Goal: Task Accomplishment & Management: Use online tool/utility

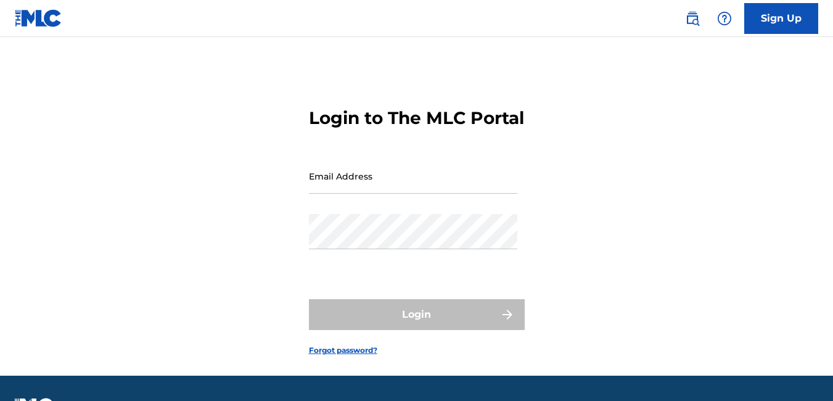
click at [396, 194] on input "Email Address" at bounding box center [413, 175] width 208 height 35
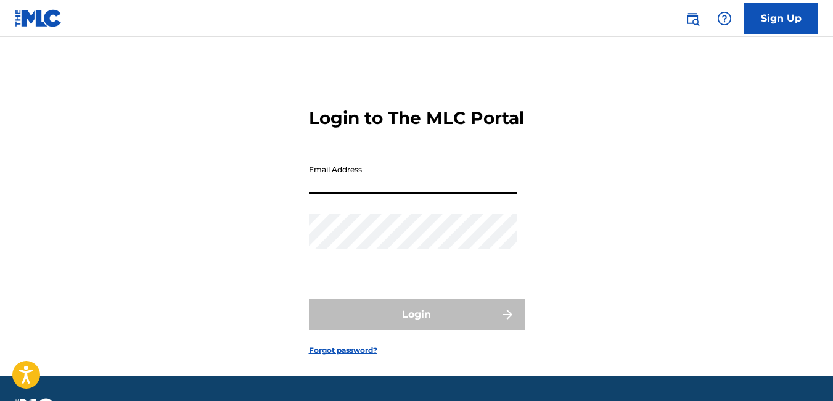
type input "[EMAIL_ADDRESS][DOMAIN_NAME]"
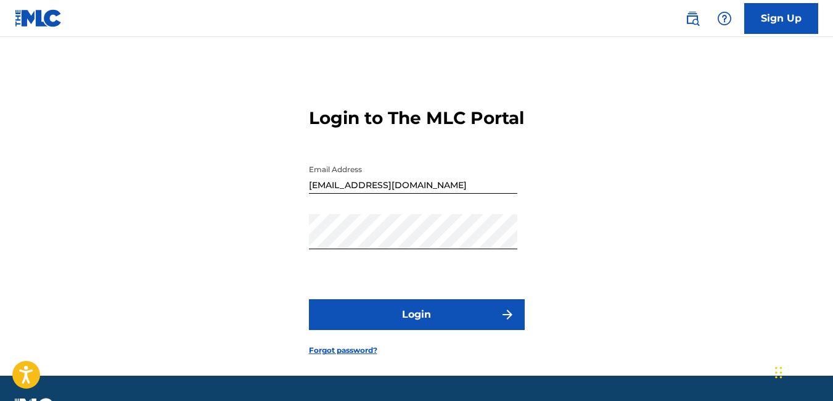
click at [466, 330] on button "Login" at bounding box center [417, 314] width 216 height 31
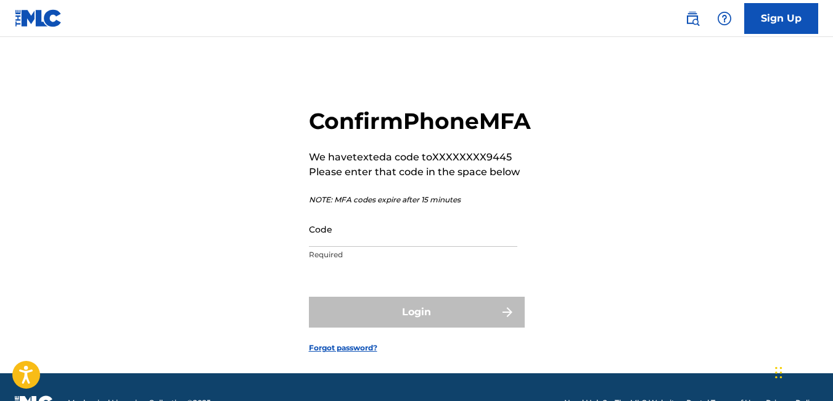
click at [381, 247] on input "Code" at bounding box center [413, 228] width 208 height 35
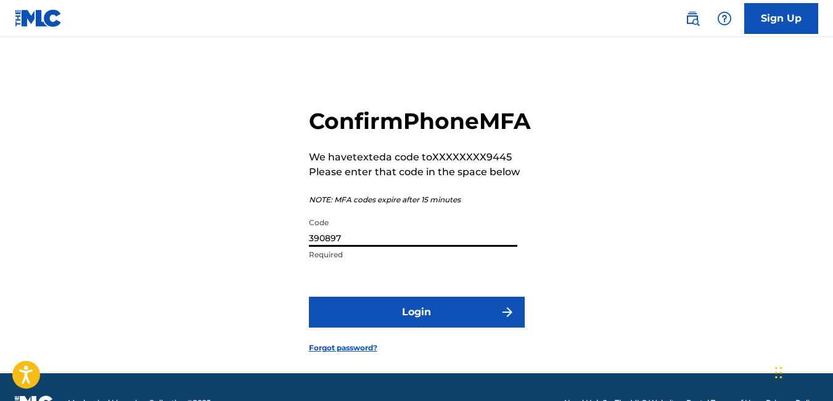
type input "390897"
click at [448, 327] on button "Login" at bounding box center [417, 311] width 216 height 31
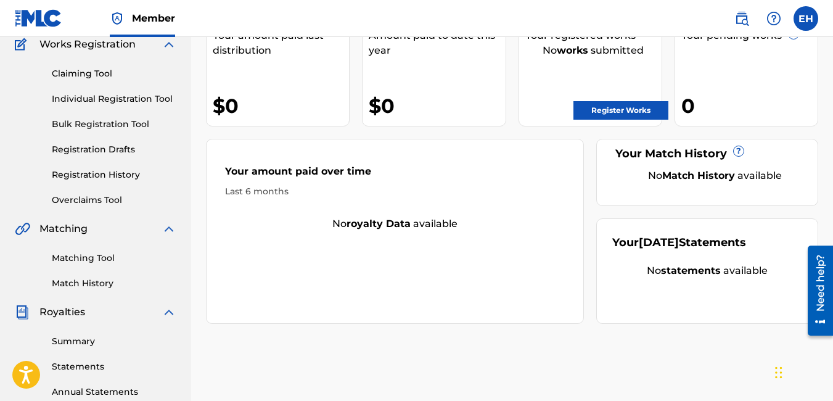
scroll to position [123, 0]
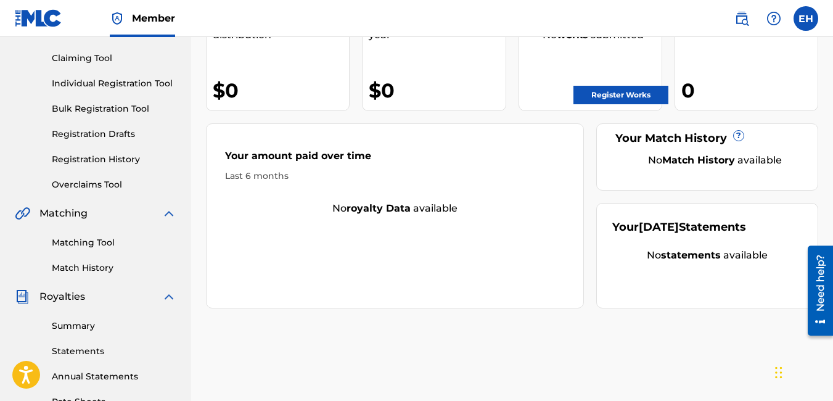
click at [81, 239] on link "Matching Tool" at bounding box center [114, 242] width 124 height 13
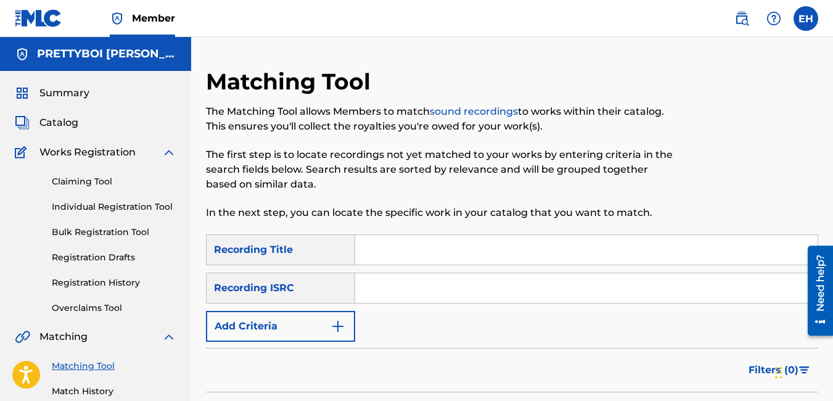
click at [425, 253] on input "Search Form" at bounding box center [586, 250] width 462 height 30
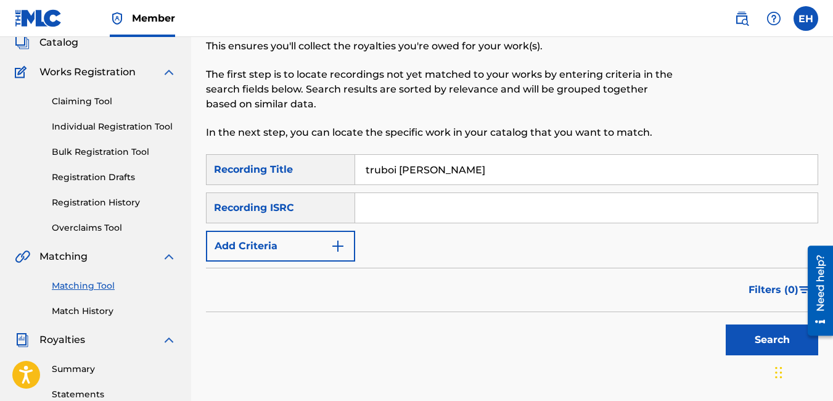
scroll to position [123, 0]
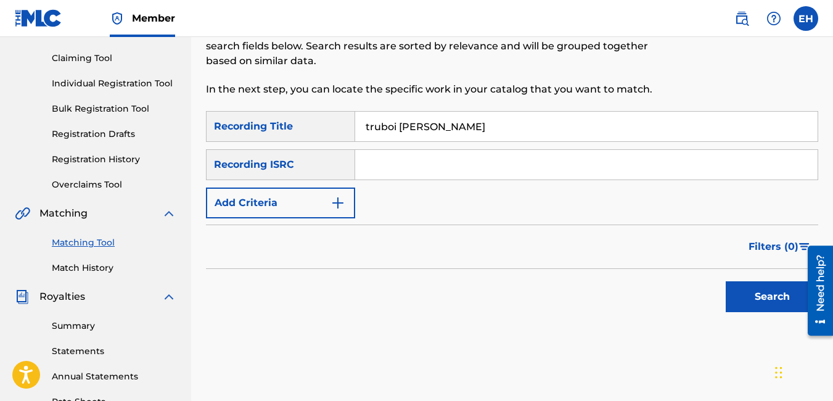
type input "truboi [PERSON_NAME]"
click at [771, 303] on button "Search" at bounding box center [771, 296] width 92 height 31
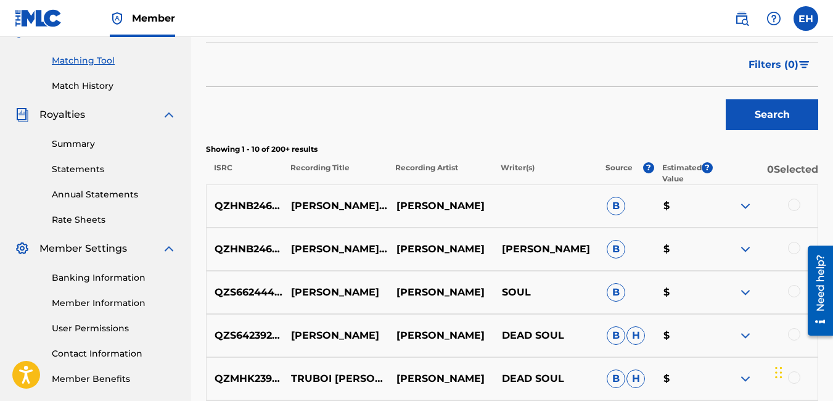
scroll to position [308, 0]
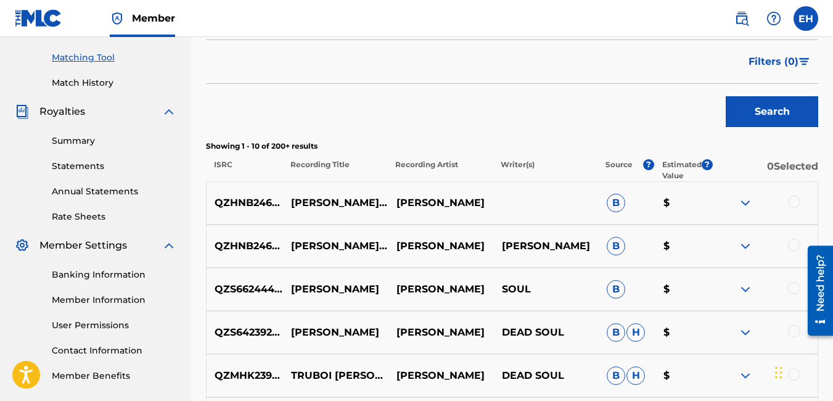
click at [741, 203] on img at bounding box center [745, 202] width 15 height 15
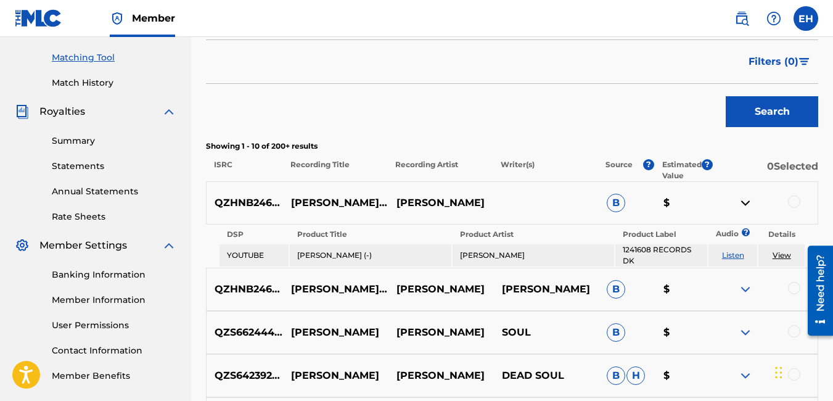
click at [777, 252] on link "View" at bounding box center [781, 254] width 18 height 9
click at [793, 290] on div at bounding box center [794, 288] width 12 height 12
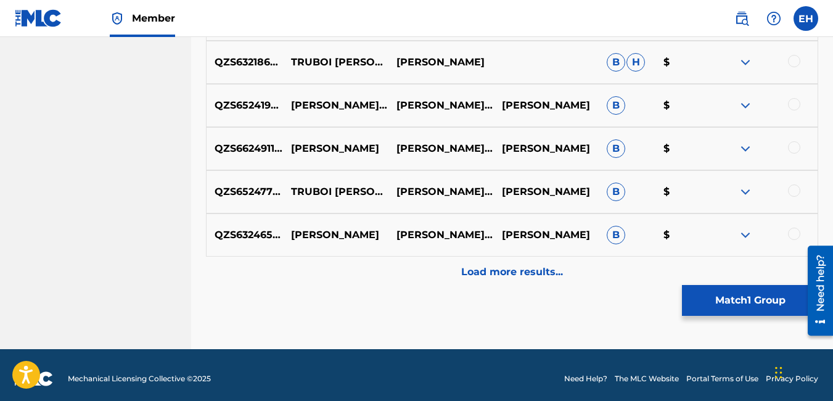
scroll to position [715, 0]
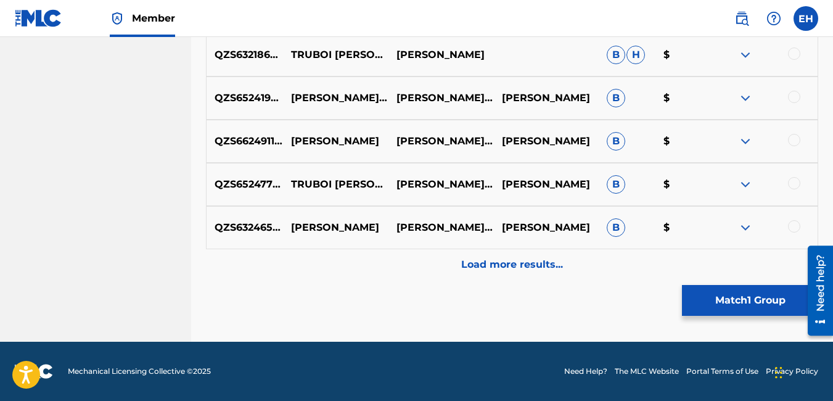
click at [532, 261] on p "Load more results..." at bounding box center [512, 264] width 102 height 15
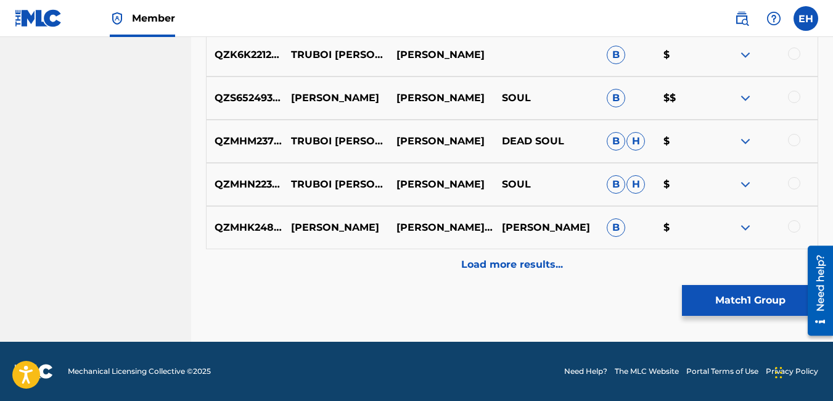
click at [528, 261] on p "Load more results..." at bounding box center [512, 264] width 102 height 15
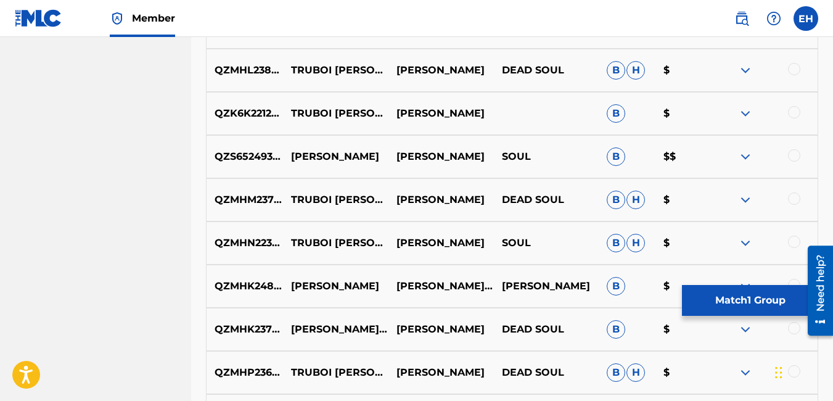
scroll to position [1042, 0]
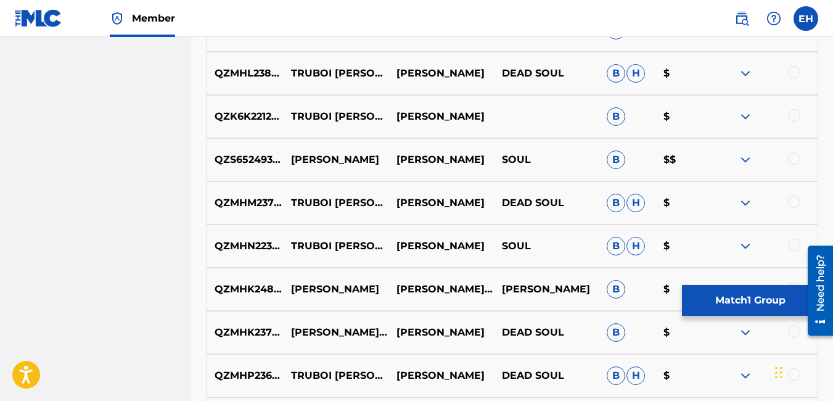
click at [745, 155] on img at bounding box center [745, 159] width 15 height 15
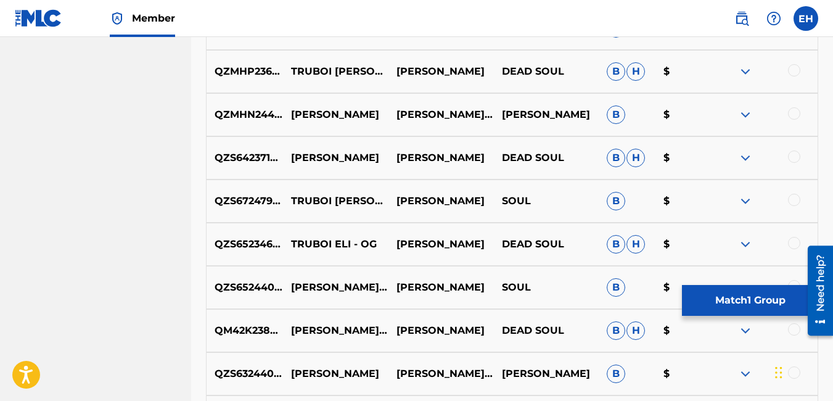
scroll to position [1589, 0]
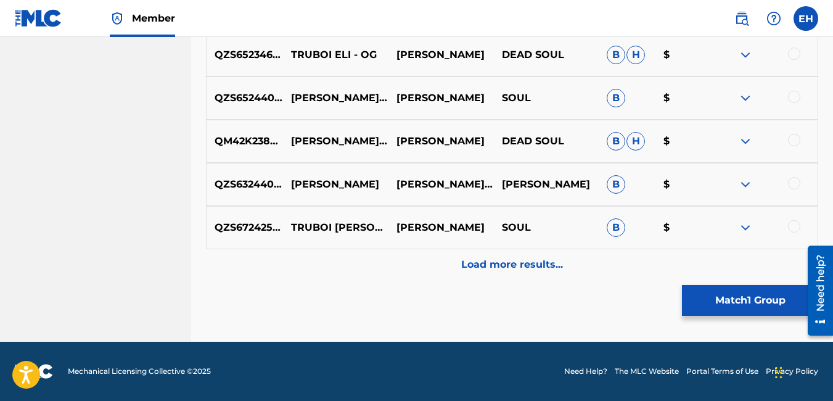
click at [547, 259] on p "Load more results..." at bounding box center [512, 264] width 102 height 15
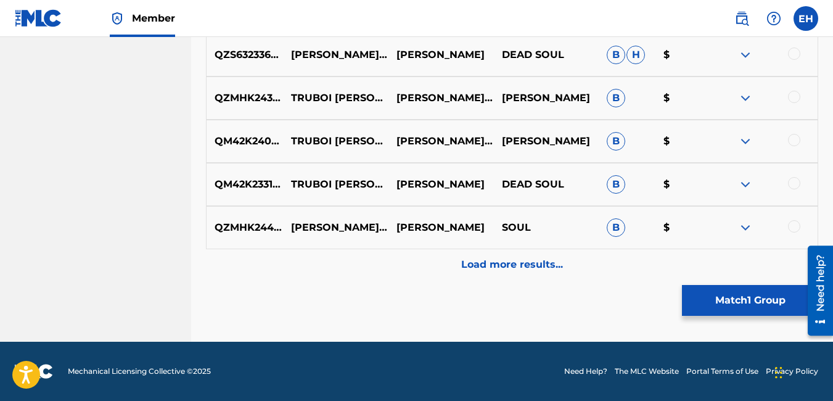
click at [542, 264] on p "Load more results..." at bounding box center [512, 264] width 102 height 15
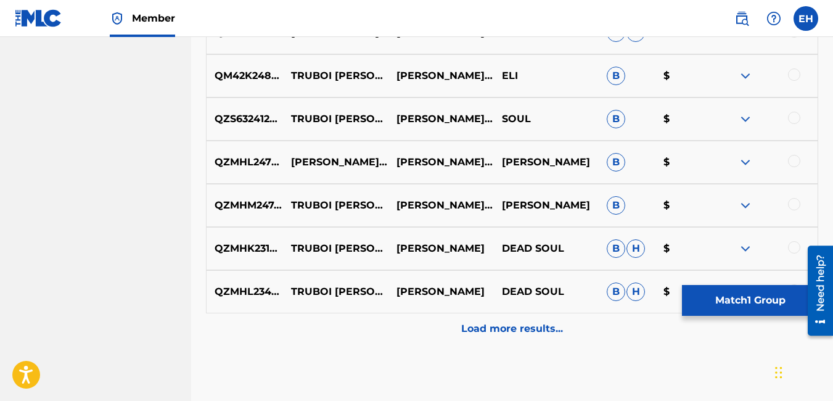
scroll to position [2397, 0]
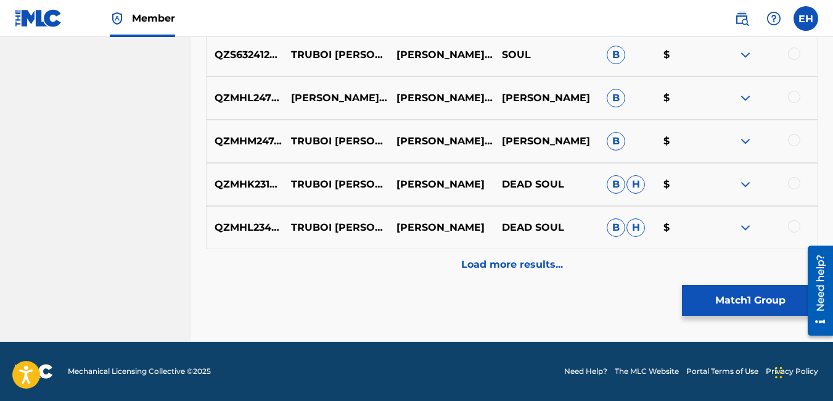
click at [543, 255] on div "Load more results..." at bounding box center [512, 264] width 612 height 31
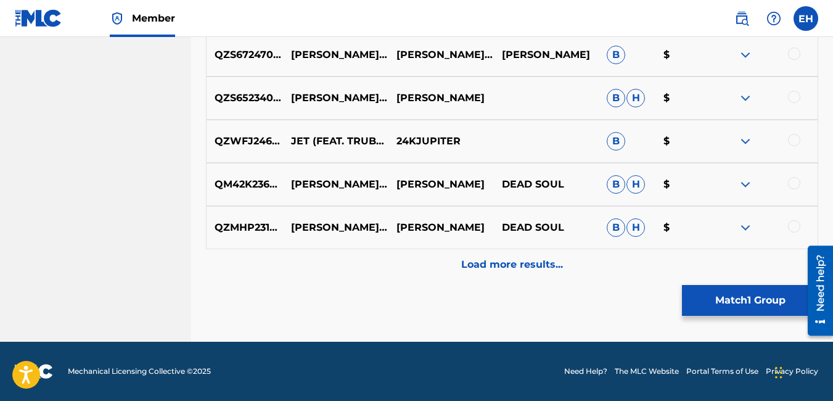
click at [504, 268] on p "Load more results..." at bounding box center [512, 264] width 102 height 15
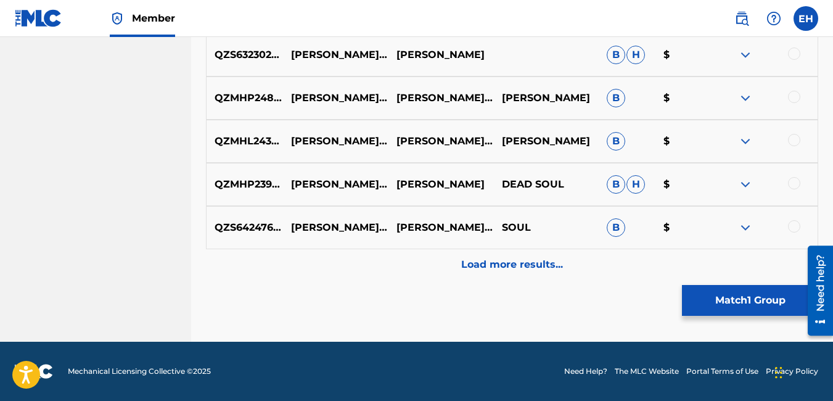
click at [560, 257] on p "Load more results..." at bounding box center [512, 264] width 102 height 15
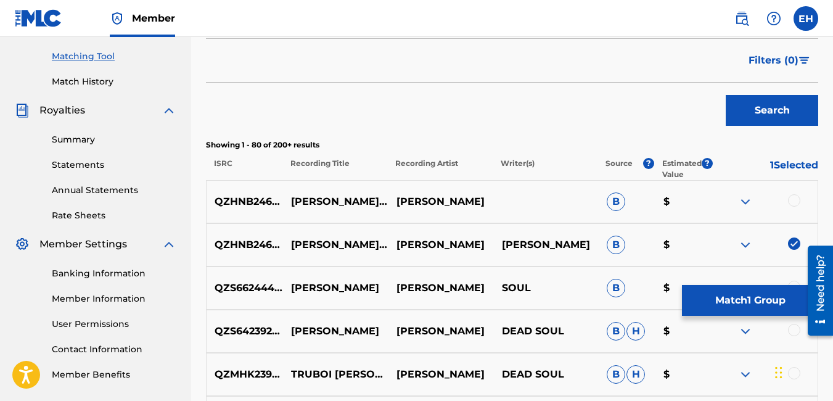
scroll to position [302, 0]
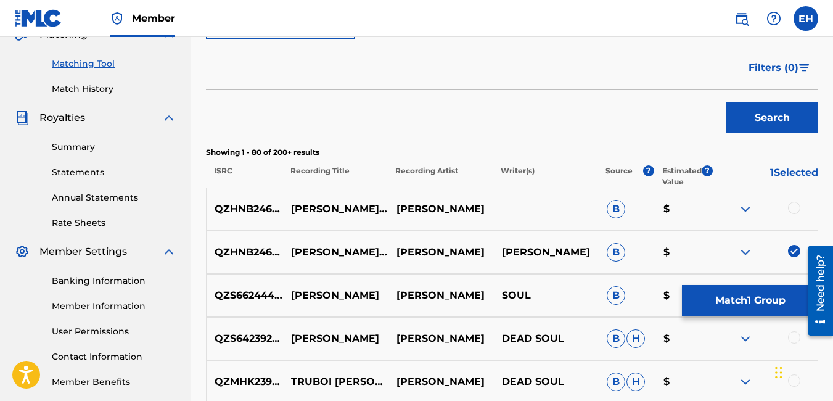
click at [791, 205] on div at bounding box center [794, 208] width 12 height 12
click at [763, 292] on button "Match 2 Groups" at bounding box center [750, 300] width 136 height 31
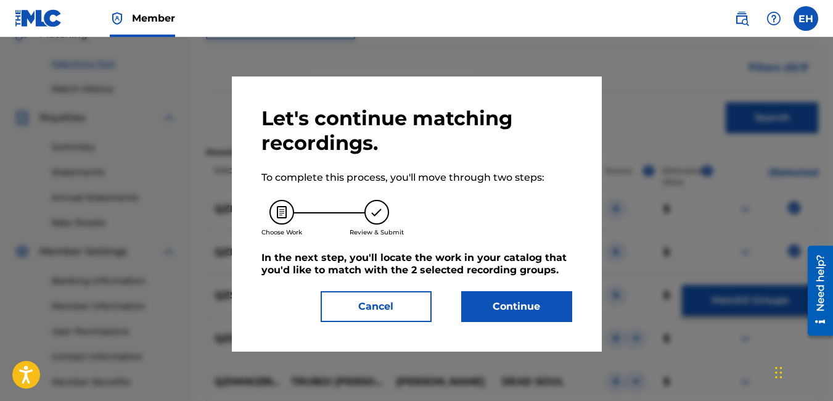
click at [501, 300] on button "Continue" at bounding box center [516, 306] width 111 height 31
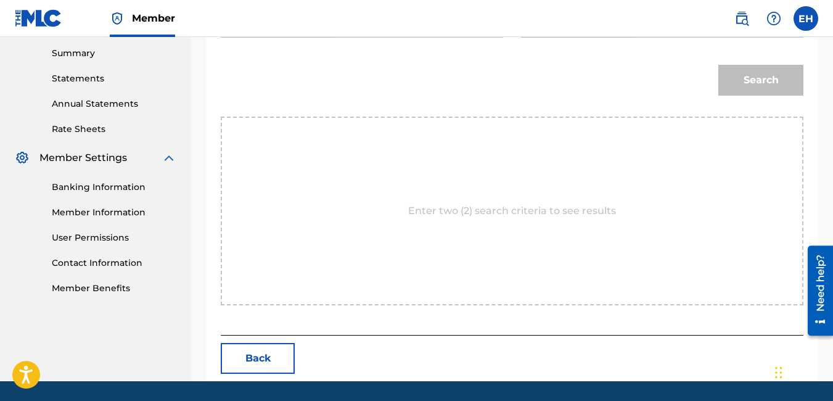
scroll to position [450, 0]
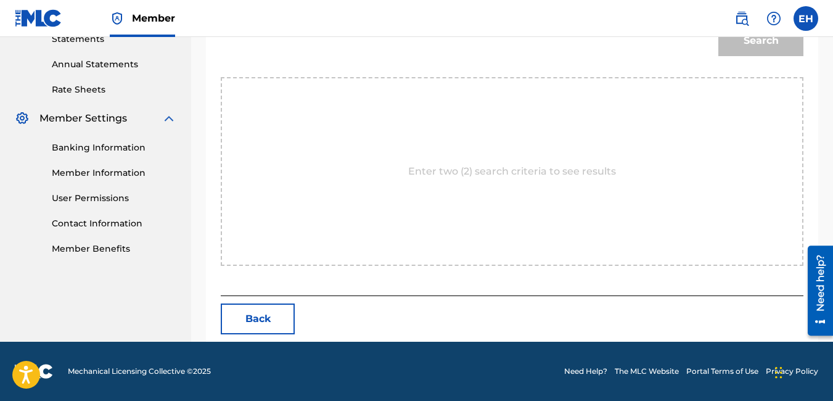
click at [512, 200] on div "Enter two (2) search criteria to see results" at bounding box center [512, 171] width 582 height 189
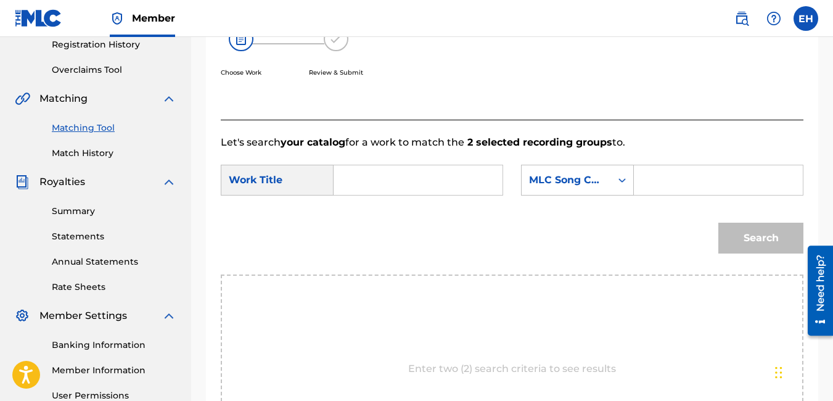
scroll to position [203, 0]
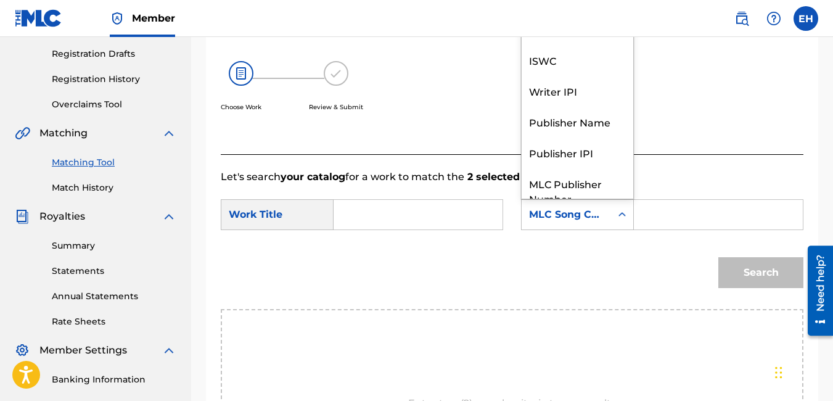
click at [579, 219] on div "MLC Song Code" at bounding box center [565, 214] width 89 height 23
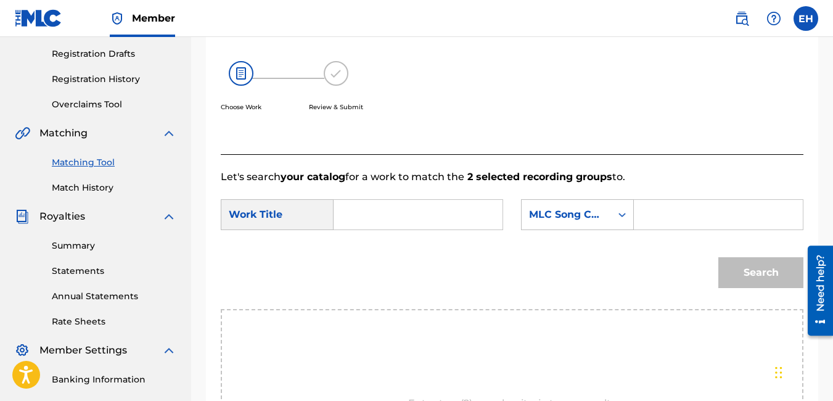
click at [578, 220] on div "MLC Song Code" at bounding box center [565, 214] width 89 height 23
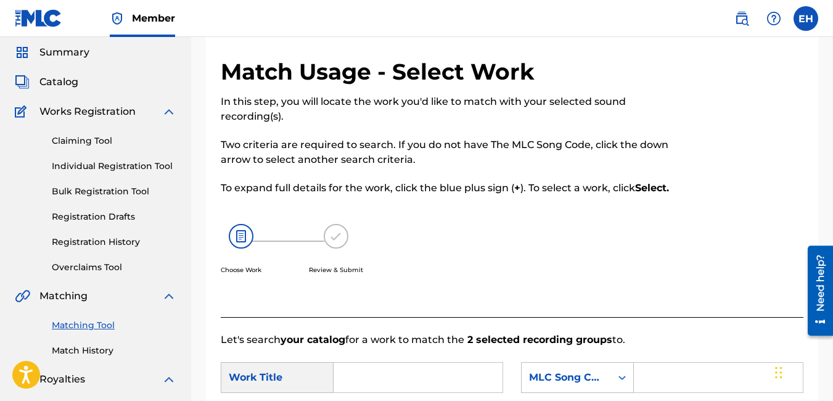
scroll to position [0, 0]
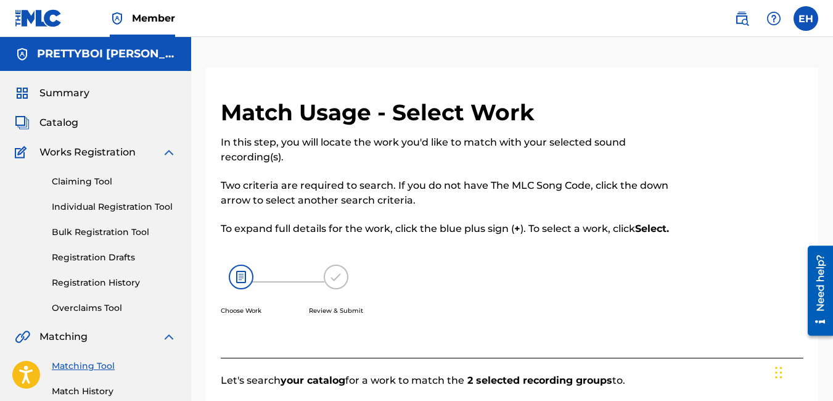
click at [60, 91] on span "Summary" at bounding box center [64, 93] width 50 height 15
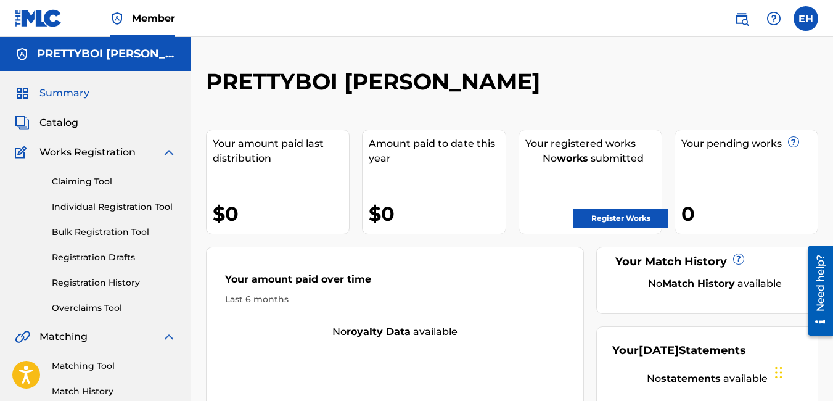
click at [69, 124] on span "Catalog" at bounding box center [58, 122] width 39 height 15
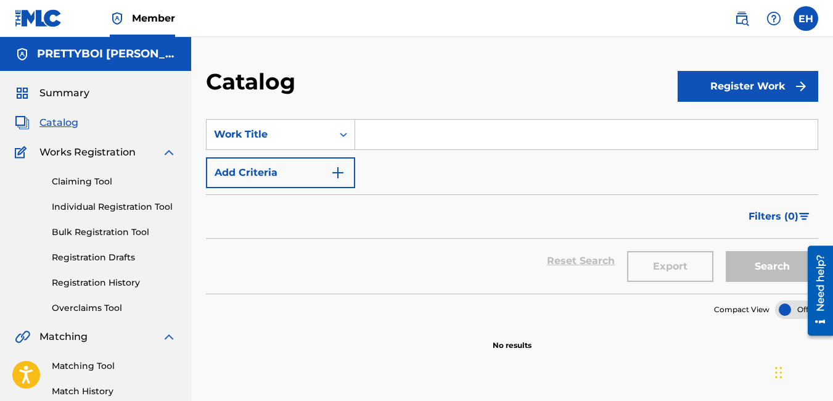
click at [369, 134] on input "Search Form" at bounding box center [586, 135] width 462 height 30
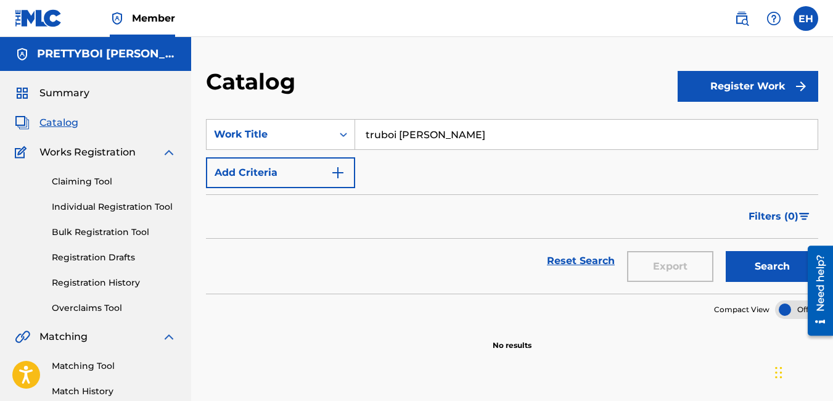
click at [768, 263] on button "Search" at bounding box center [771, 266] width 92 height 31
click at [372, 133] on input "truboi [PERSON_NAME]" at bounding box center [586, 135] width 462 height 30
type input "Truboi [PERSON_NAME]"
click at [786, 268] on button "Search" at bounding box center [771, 266] width 92 height 31
click at [76, 154] on span "Works Registration" at bounding box center [87, 152] width 96 height 15
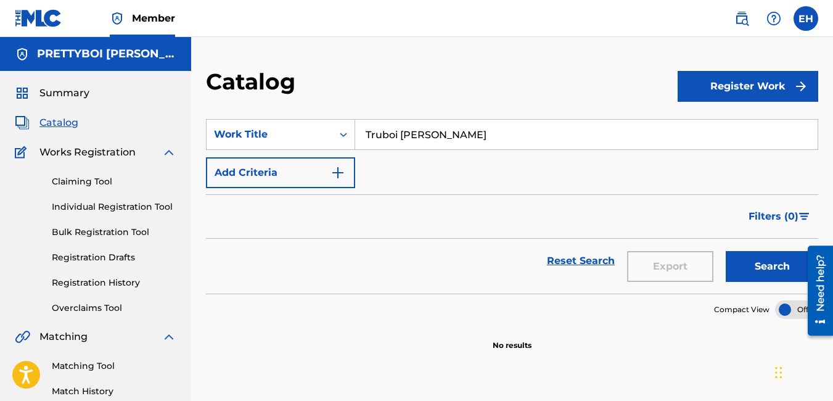
click at [95, 203] on link "Individual Registration Tool" at bounding box center [114, 206] width 124 height 13
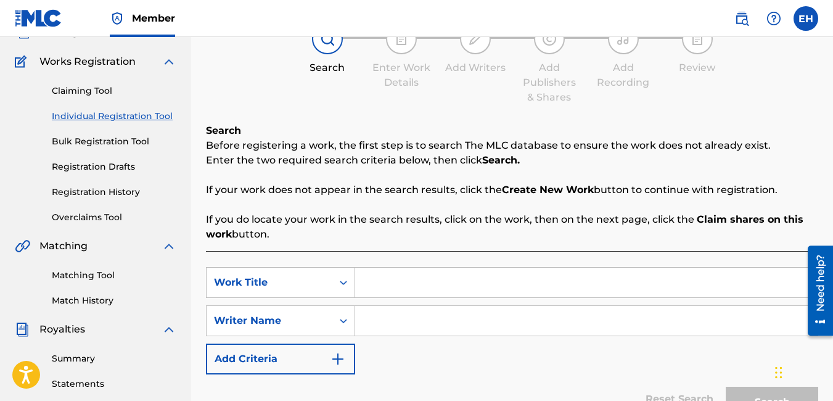
scroll to position [123, 0]
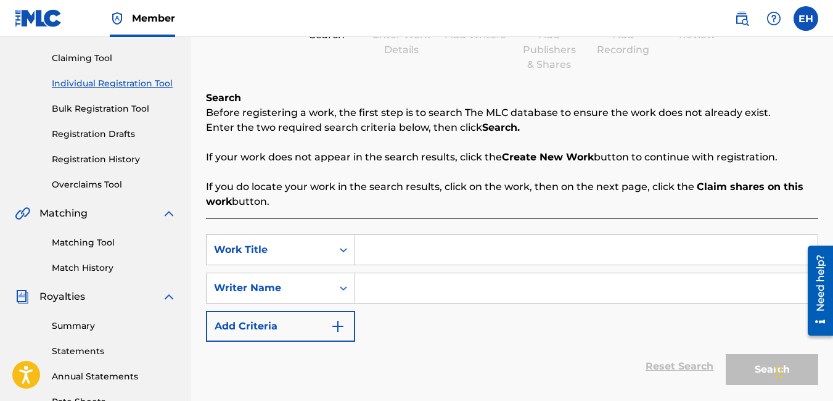
click at [385, 251] on input "Search Form" at bounding box center [586, 250] width 462 height 30
type input "truboi [PERSON_NAME]"
click at [424, 287] on input "Search Form" at bounding box center [586, 288] width 462 height 30
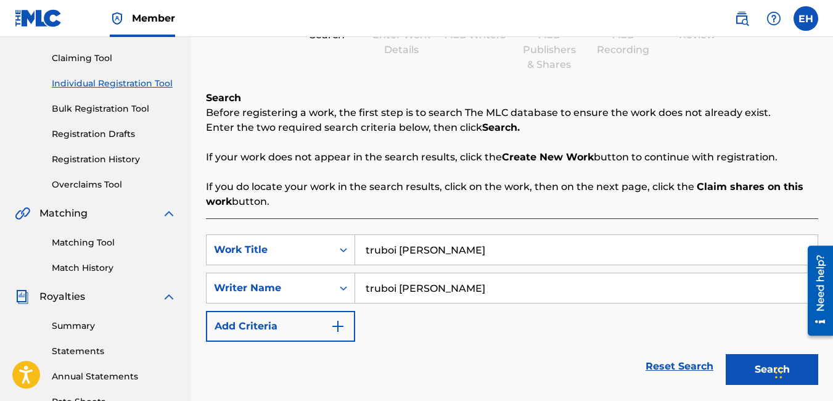
type input "truboi [PERSON_NAME]"
click at [739, 364] on button "Search" at bounding box center [771, 369] width 92 height 31
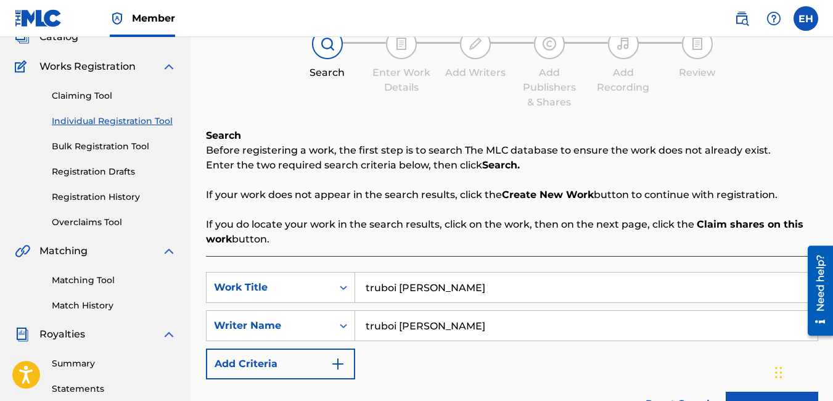
scroll to position [55, 0]
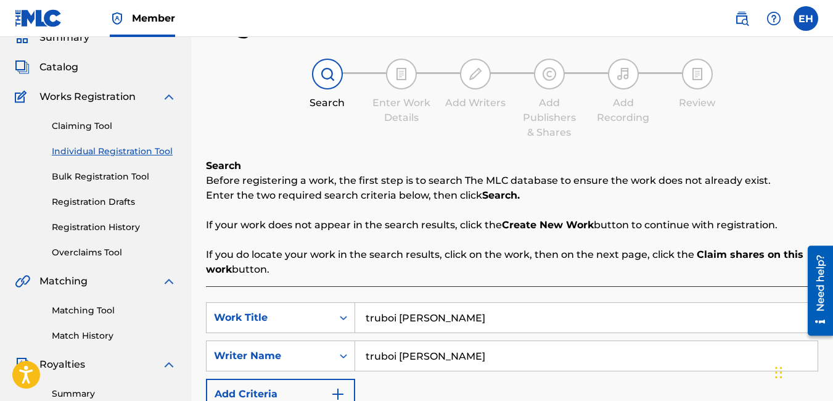
click at [105, 175] on link "Bulk Registration Tool" at bounding box center [114, 176] width 124 height 13
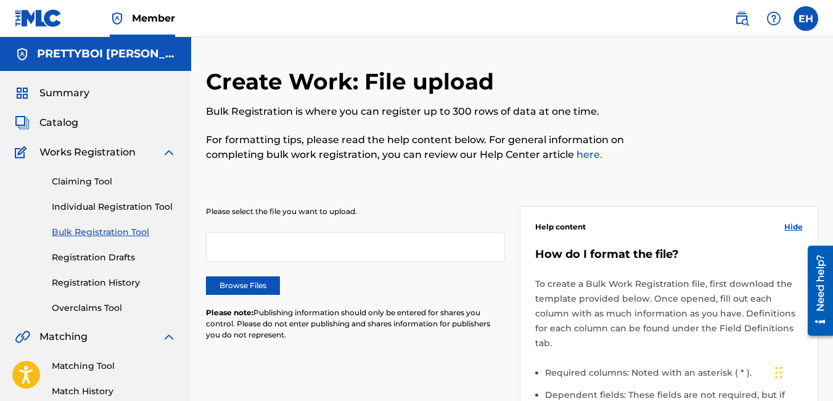
click at [87, 251] on link "Registration Drafts" at bounding box center [114, 257] width 124 height 13
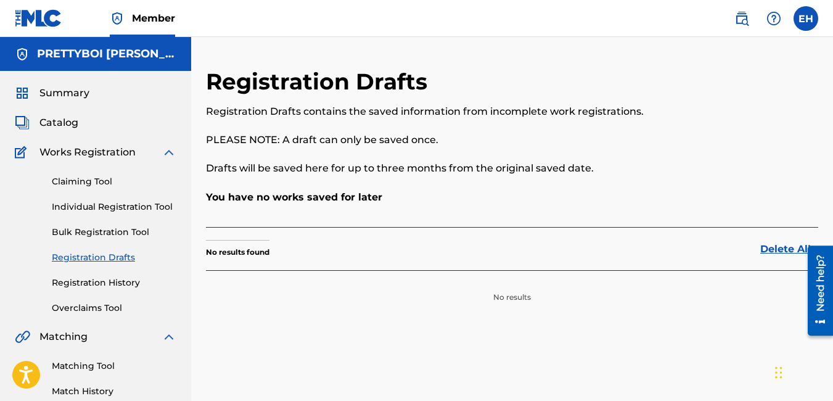
click at [83, 283] on link "Registration History" at bounding box center [114, 282] width 124 height 13
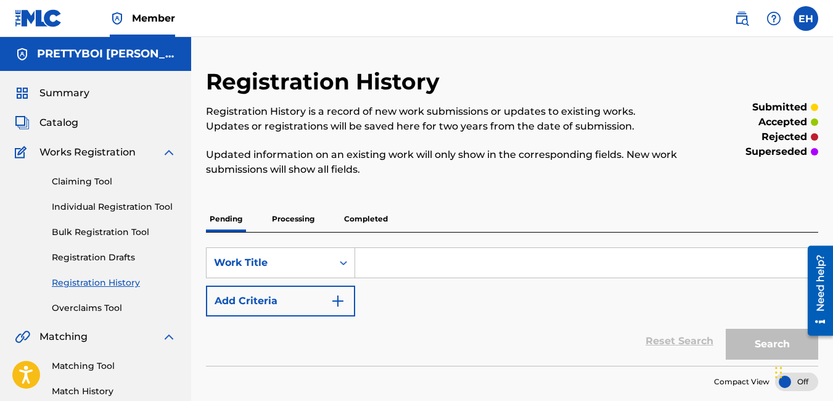
click at [381, 267] on input "Search Form" at bounding box center [586, 263] width 462 height 30
type input "truboi [PERSON_NAME]"
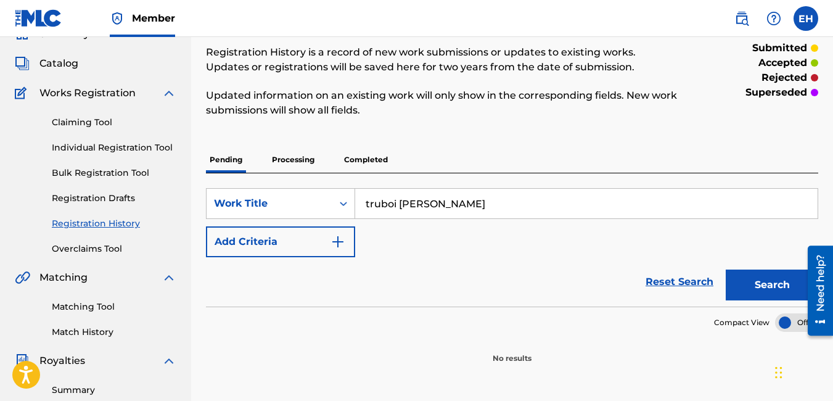
scroll to position [62, 0]
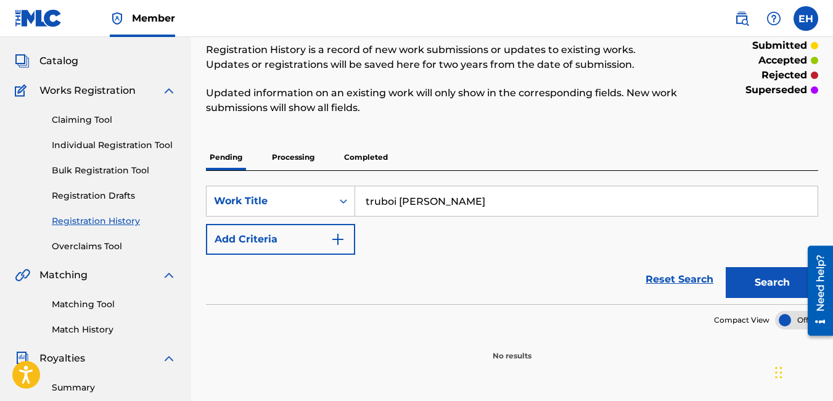
click at [746, 272] on button "Search" at bounding box center [771, 282] width 92 height 31
click at [117, 251] on link "Overclaims Tool" at bounding box center [114, 246] width 124 height 13
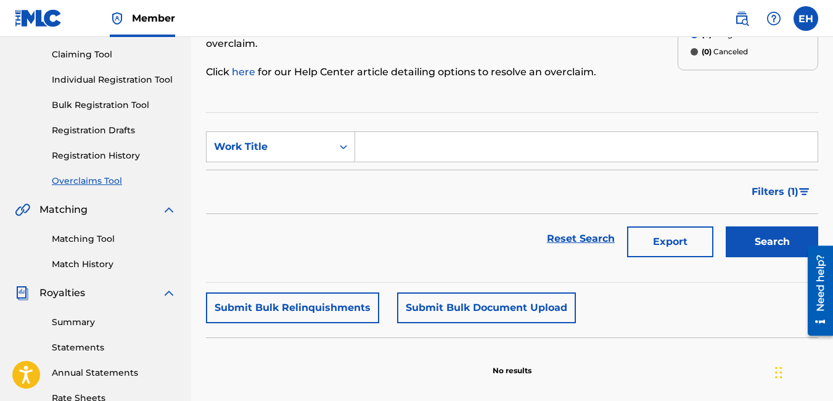
scroll to position [185, 0]
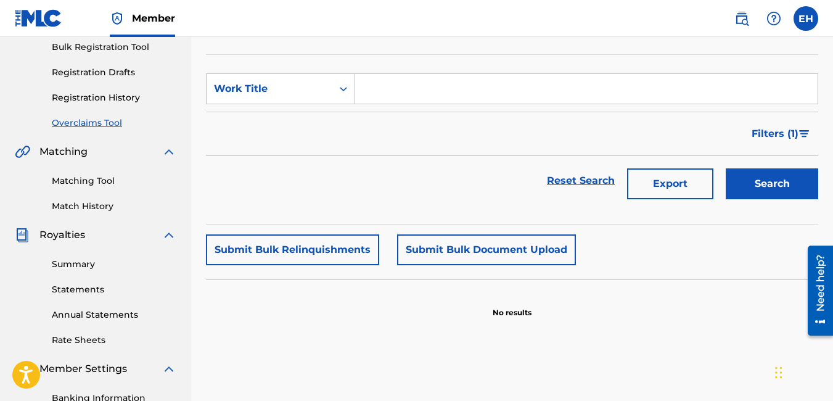
drag, startPoint x: 436, startPoint y: 78, endPoint x: 432, endPoint y: 88, distance: 10.0
click at [436, 80] on input "Search Form" at bounding box center [586, 89] width 462 height 30
type input "truboi [PERSON_NAME]"
click at [785, 171] on button "Search" at bounding box center [771, 183] width 92 height 31
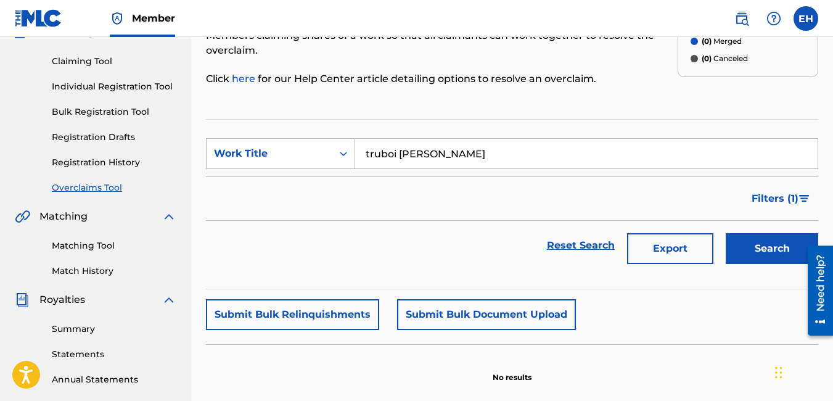
scroll to position [123, 0]
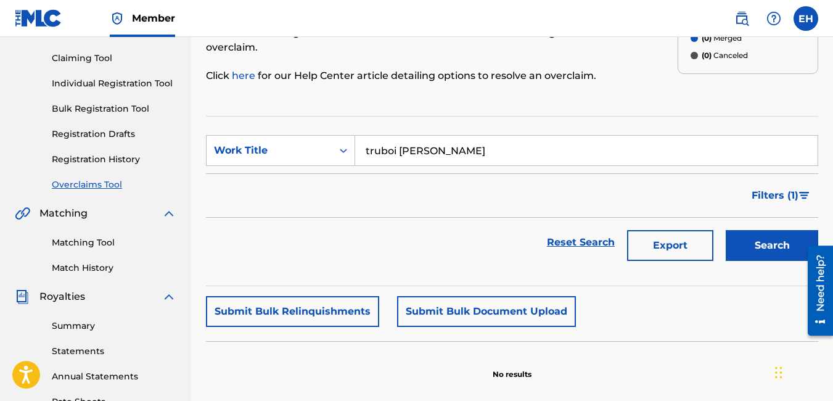
click at [169, 211] on img at bounding box center [168, 213] width 15 height 15
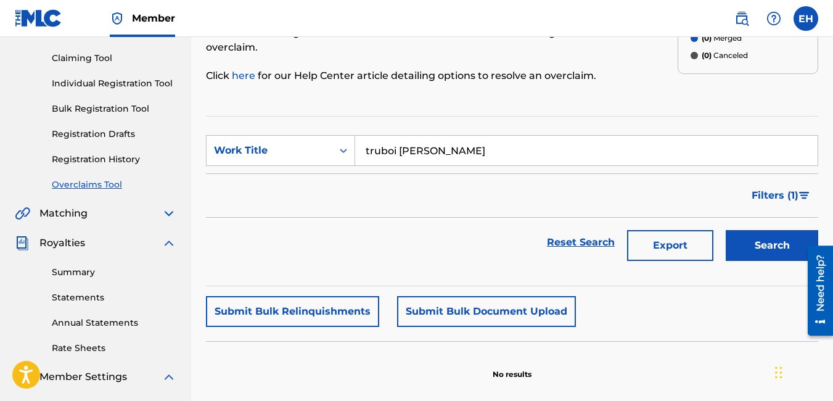
click at [88, 217] on div "Matching" at bounding box center [95, 213] width 161 height 15
click at [161, 212] on div "Matching" at bounding box center [95, 213] width 161 height 15
click at [163, 212] on img at bounding box center [168, 213] width 15 height 15
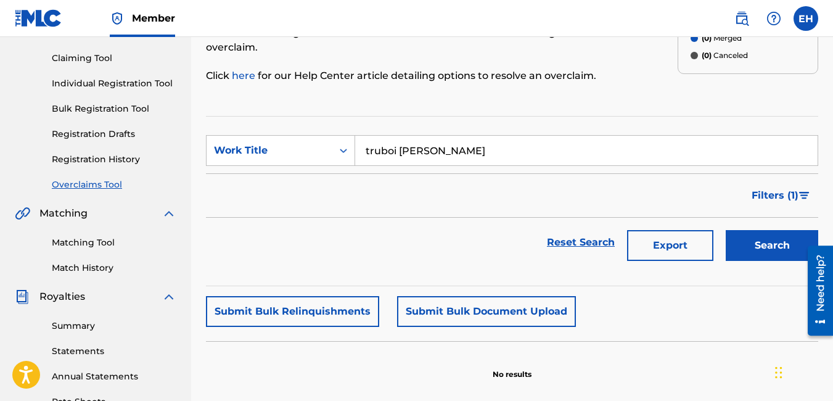
click at [101, 267] on link "Match History" at bounding box center [114, 267] width 124 height 13
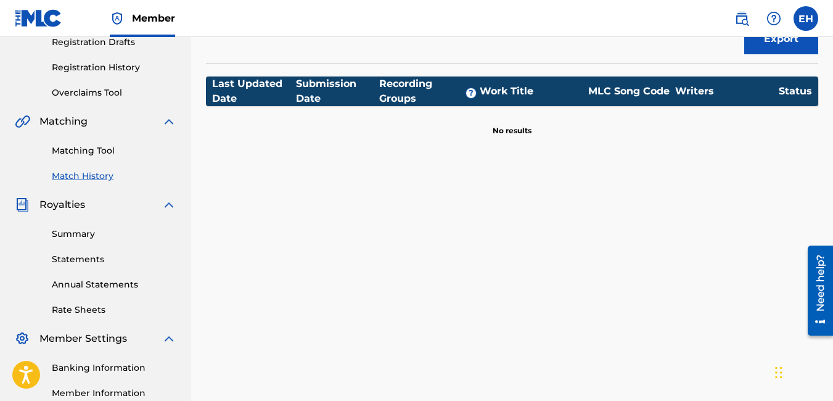
scroll to position [247, 0]
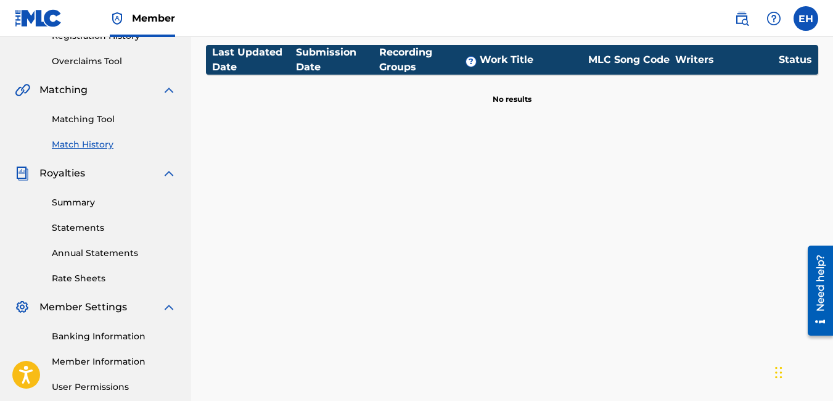
click at [79, 205] on link "Summary" at bounding box center [114, 202] width 124 height 13
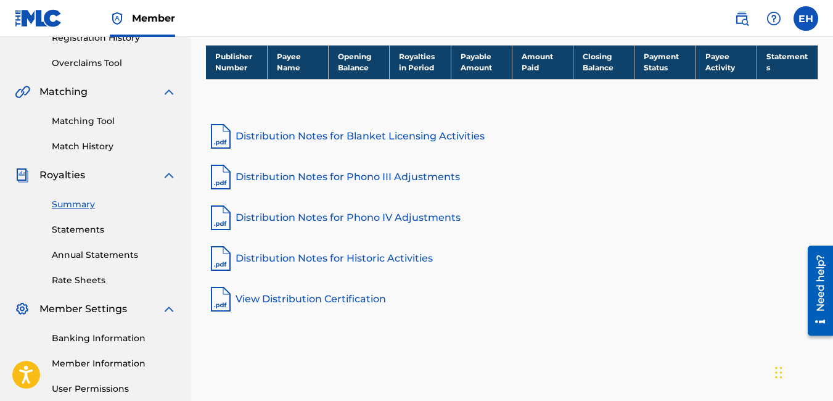
scroll to position [247, 0]
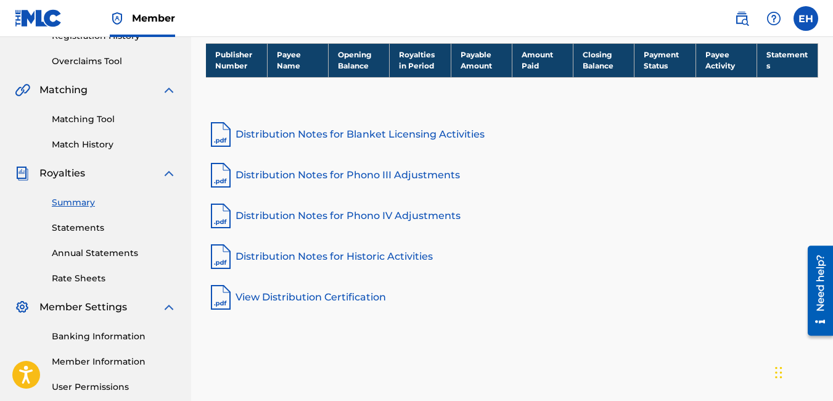
click at [328, 297] on link "View Distribution Certification" at bounding box center [512, 297] width 612 height 30
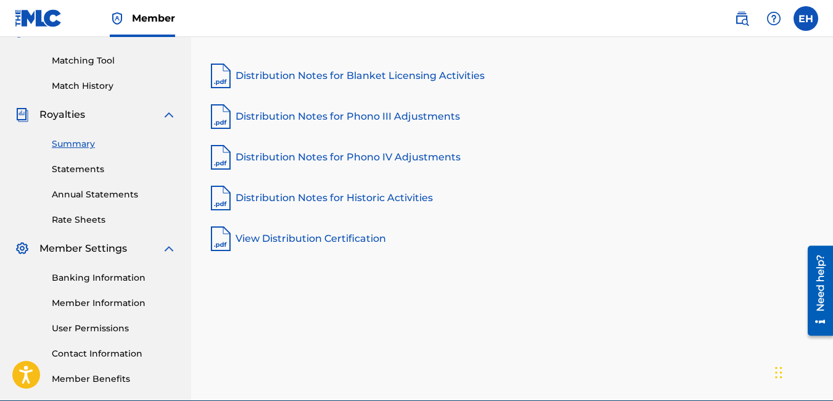
scroll to position [308, 0]
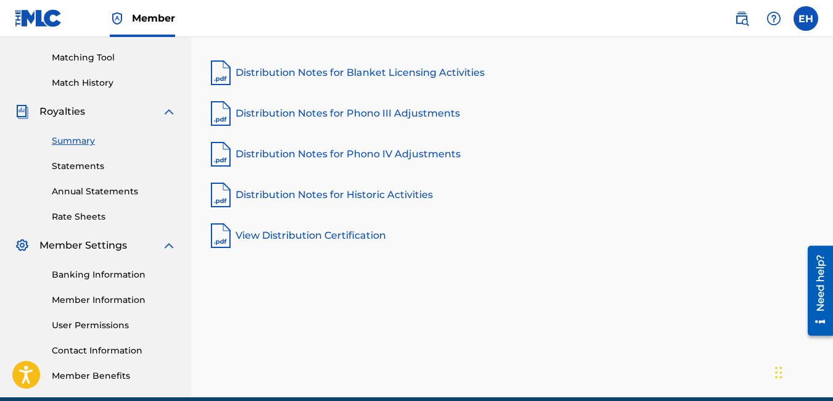
click at [78, 166] on link "Statements" at bounding box center [114, 166] width 124 height 13
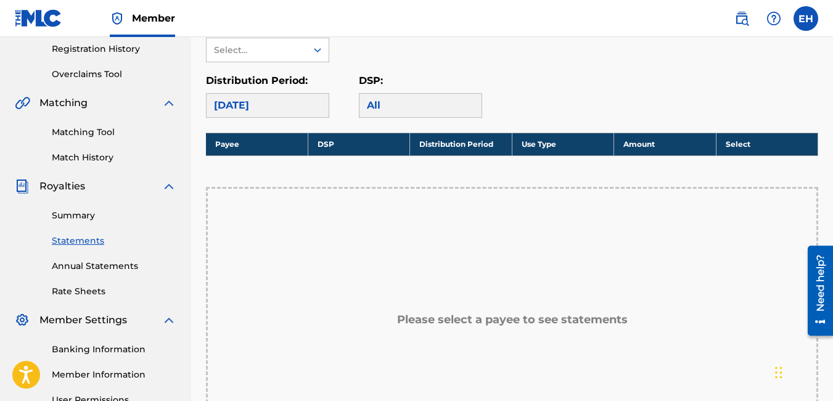
scroll to position [308, 0]
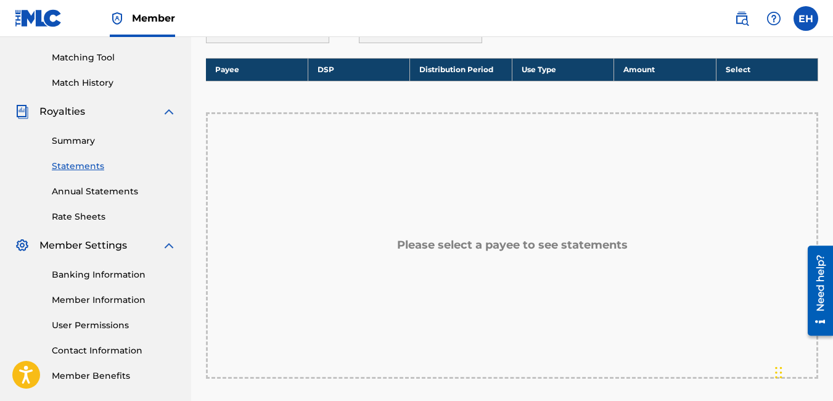
click at [505, 232] on div "Please select a payee to see statements" at bounding box center [512, 245] width 612 height 266
click at [504, 240] on h5 "Please select a payee to see statements" at bounding box center [512, 245] width 231 height 14
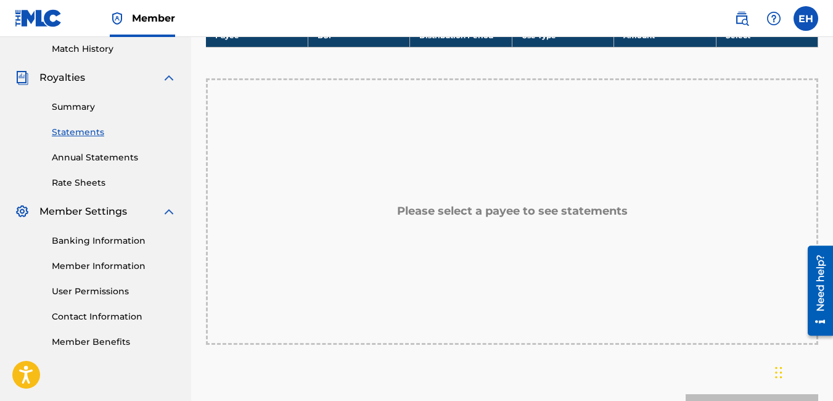
scroll to position [370, 0]
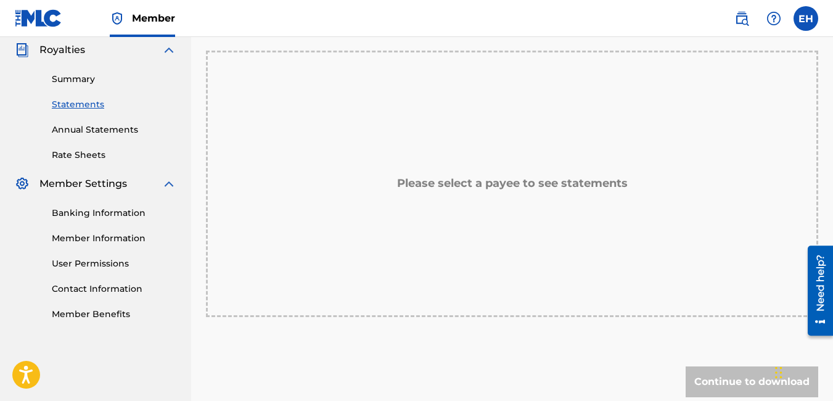
click at [95, 207] on link "Banking Information" at bounding box center [114, 212] width 124 height 13
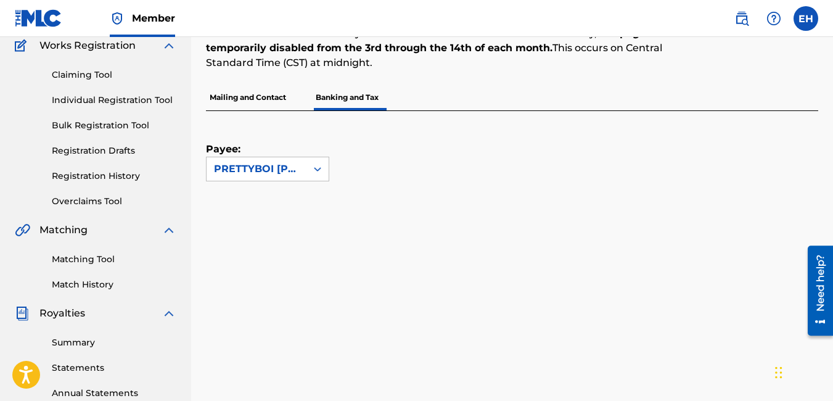
scroll to position [123, 0]
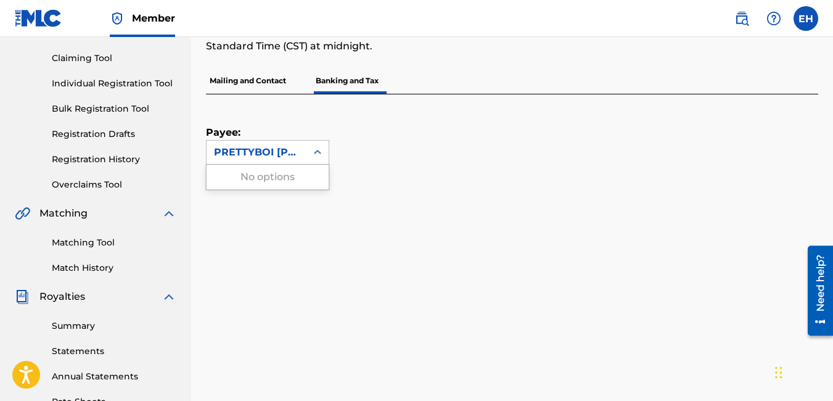
click at [292, 143] on div "PRETTYBOI [PERSON_NAME]" at bounding box center [256, 152] width 100 height 23
click at [288, 153] on div "PRETTYBOI [PERSON_NAME]" at bounding box center [256, 152] width 85 height 15
click at [267, 84] on p "Mailing and Contact" at bounding box center [248, 81] width 84 height 26
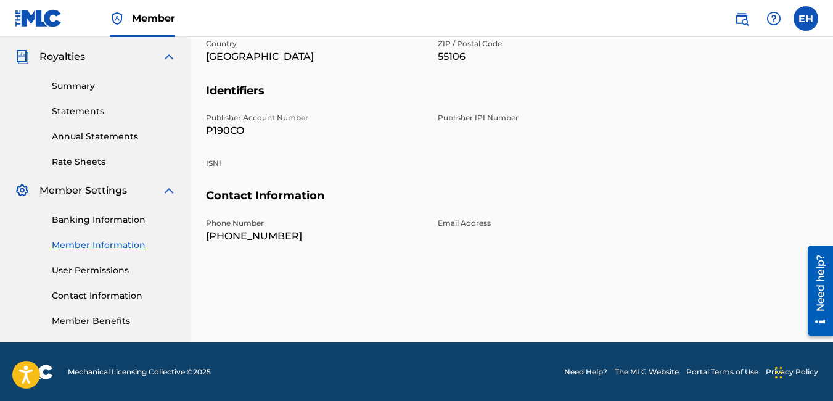
scroll to position [364, 0]
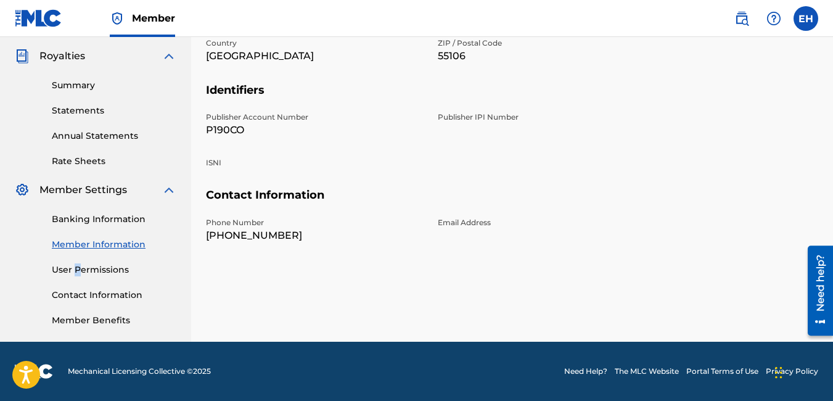
click at [78, 264] on div "Banking Information Member Information User Permissions Contact Information Mem…" at bounding box center [95, 261] width 161 height 129
click at [78, 266] on link "User Permissions" at bounding box center [114, 269] width 124 height 13
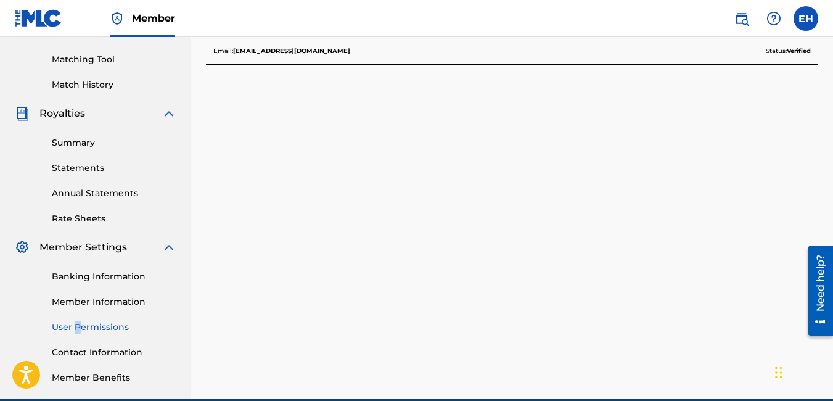
scroll to position [364, 0]
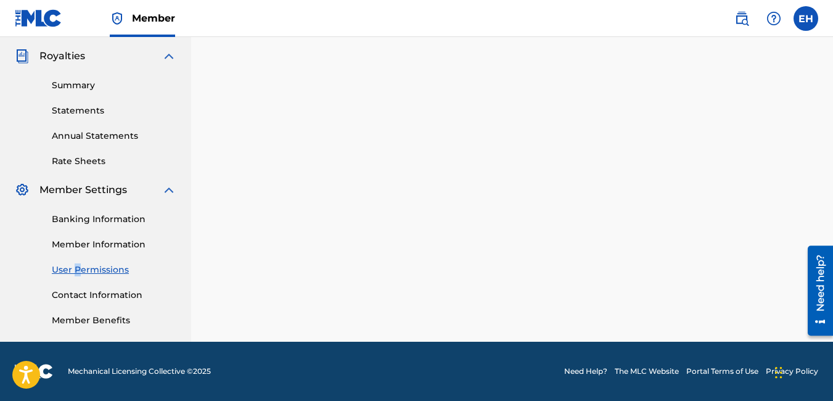
click at [88, 325] on link "Member Benefits" at bounding box center [114, 320] width 124 height 13
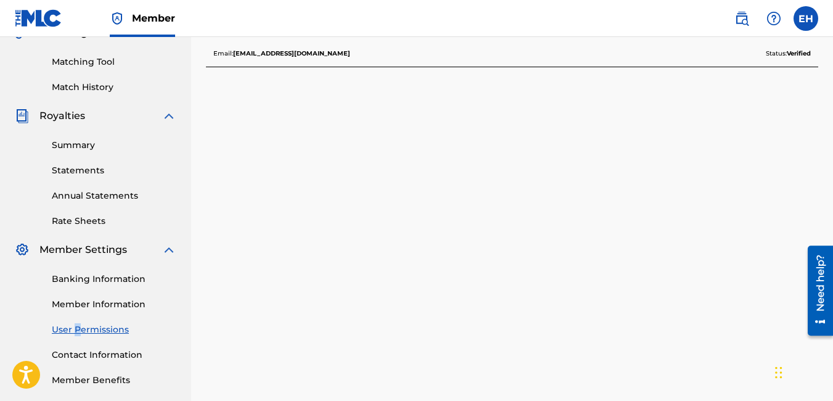
scroll to position [240, 0]
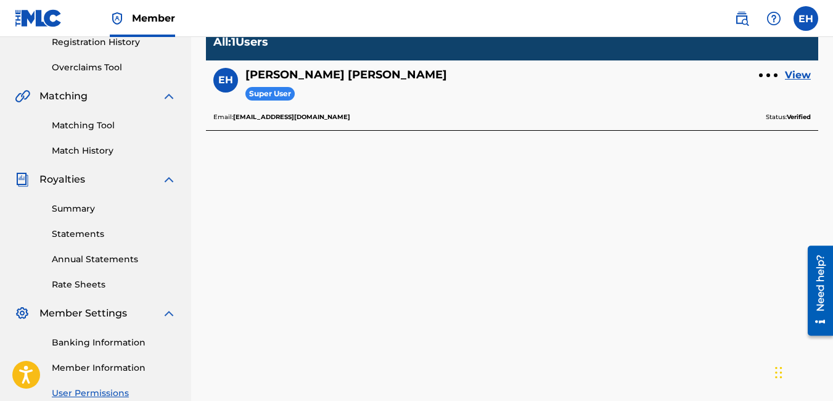
drag, startPoint x: 92, startPoint y: 117, endPoint x: 87, endPoint y: 125, distance: 9.4
click at [89, 123] on div "Matching Tool Match History" at bounding box center [95, 131] width 161 height 54
click at [87, 125] on link "Matching Tool" at bounding box center [114, 125] width 124 height 13
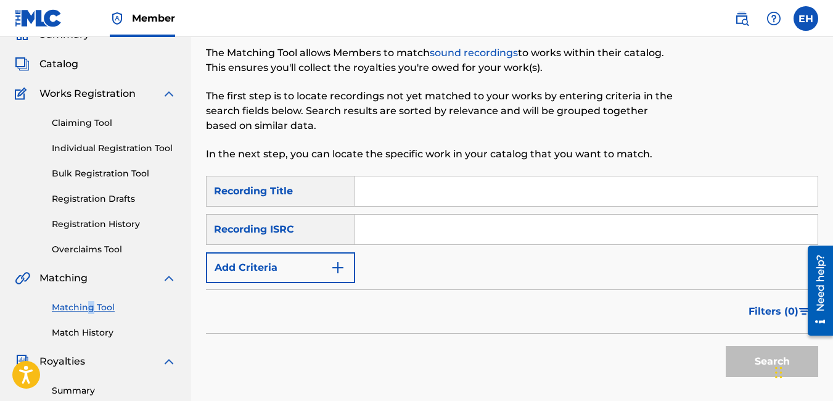
scroll to position [62, 0]
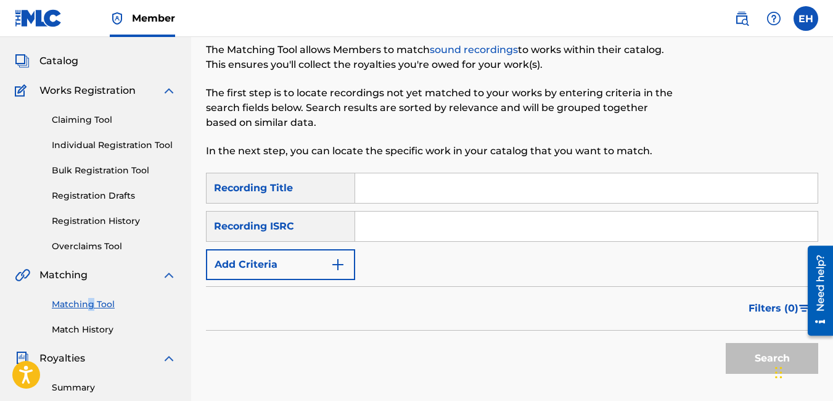
click at [423, 181] on input "Search Form" at bounding box center [586, 188] width 462 height 30
type input "truboi [PERSON_NAME]"
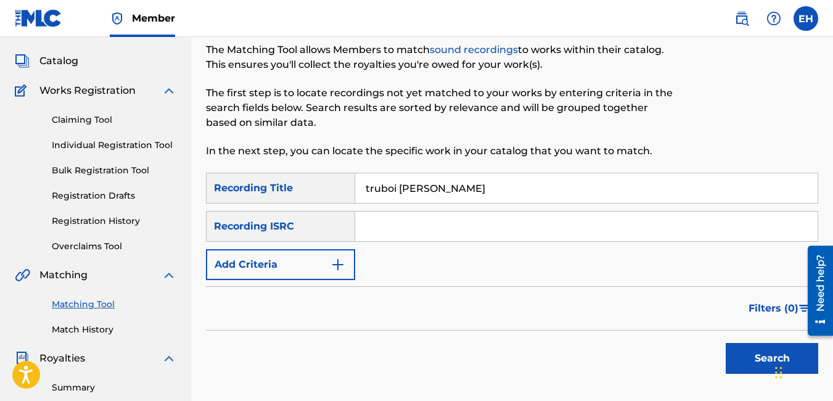
click at [754, 356] on button "Search" at bounding box center [771, 358] width 92 height 31
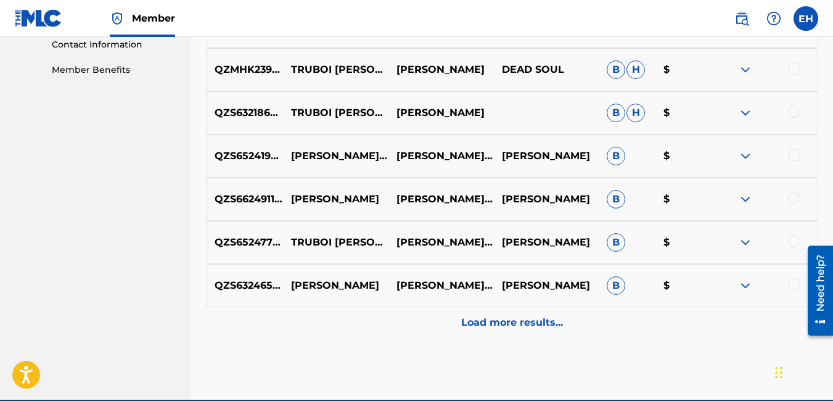
scroll to position [672, 0]
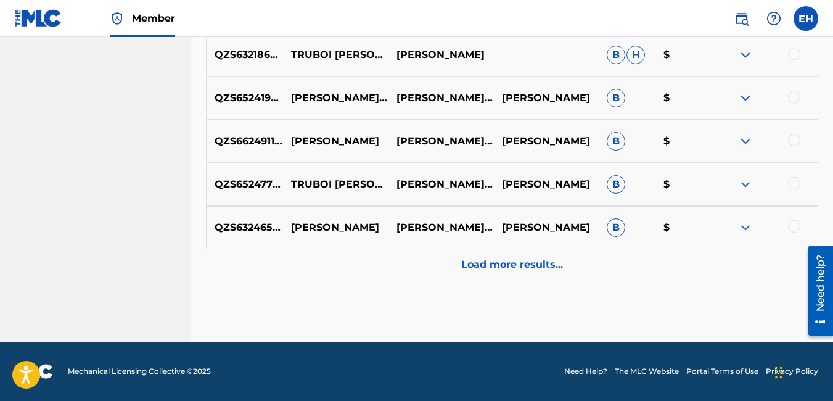
click at [523, 254] on div "Load more results..." at bounding box center [512, 264] width 612 height 31
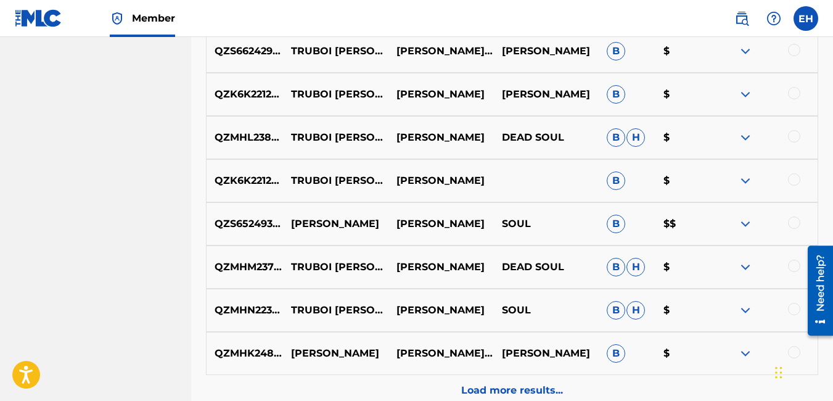
scroll to position [980, 0]
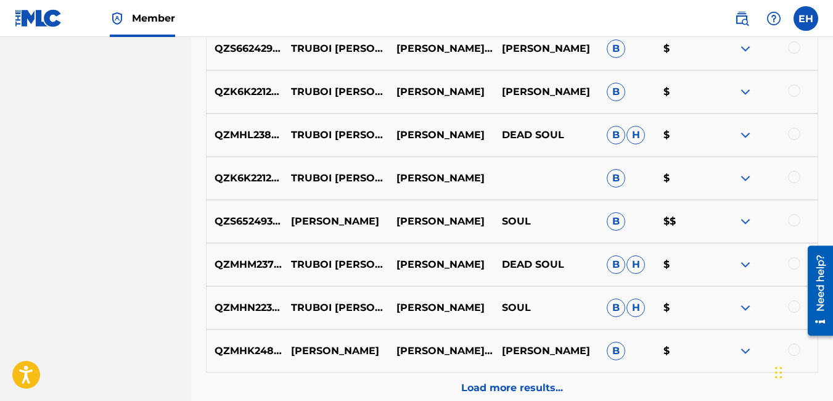
click at [754, 219] on div at bounding box center [764, 221] width 105 height 15
click at [746, 226] on img at bounding box center [745, 221] width 15 height 15
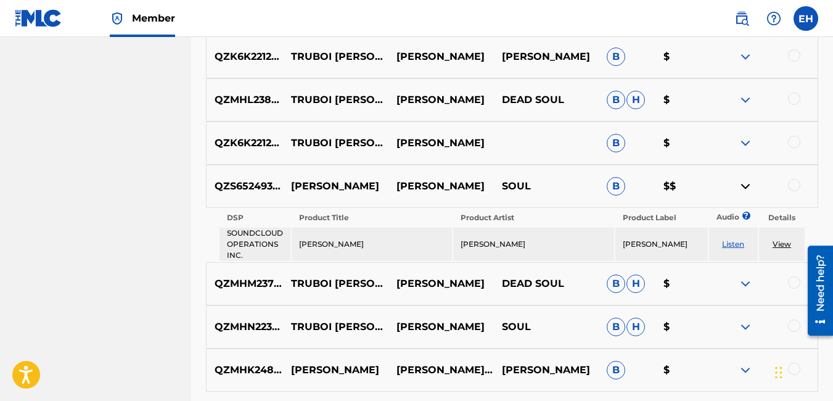
scroll to position [1042, 0]
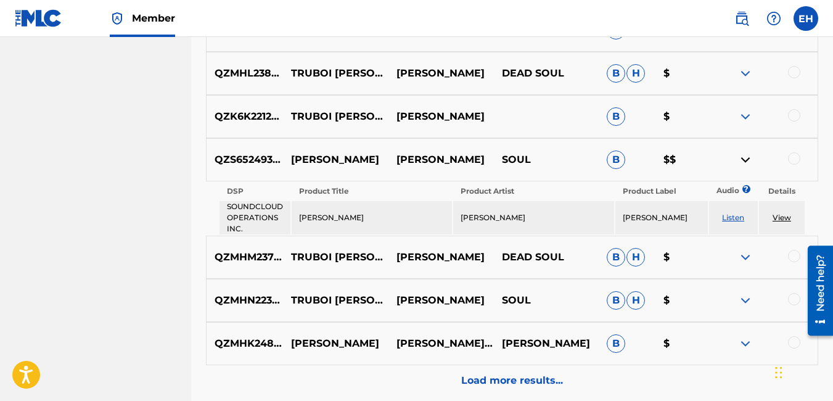
click at [777, 214] on link "View" at bounding box center [781, 217] width 18 height 9
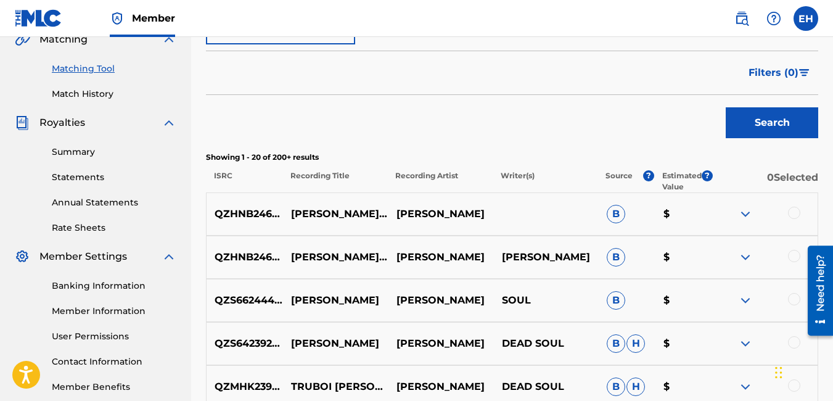
scroll to position [302, 0]
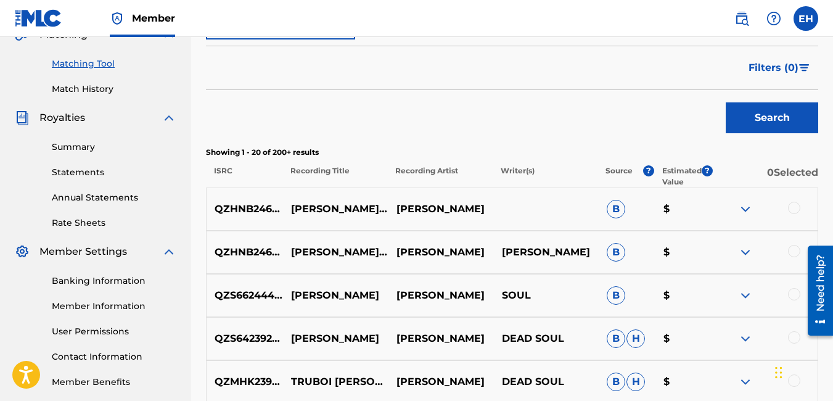
click at [749, 205] on img at bounding box center [745, 209] width 15 height 15
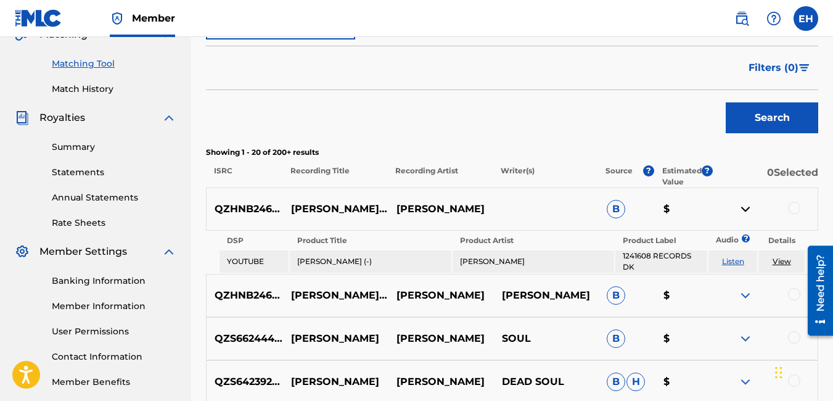
click at [743, 204] on img at bounding box center [745, 209] width 15 height 15
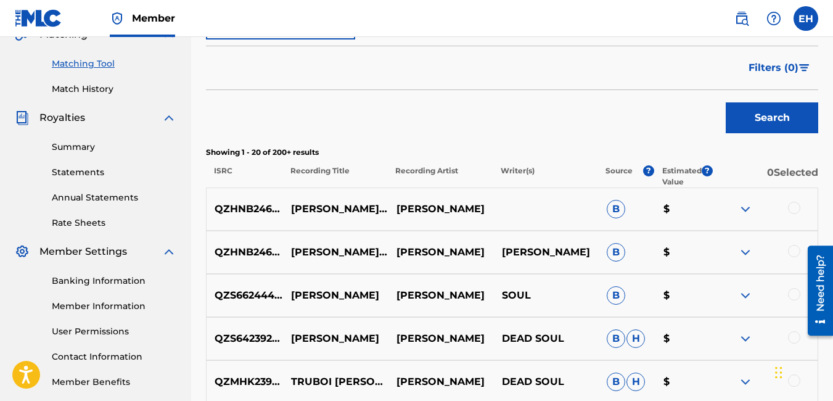
click at [783, 208] on div at bounding box center [764, 209] width 105 height 15
click at [788, 211] on div at bounding box center [794, 208] width 12 height 12
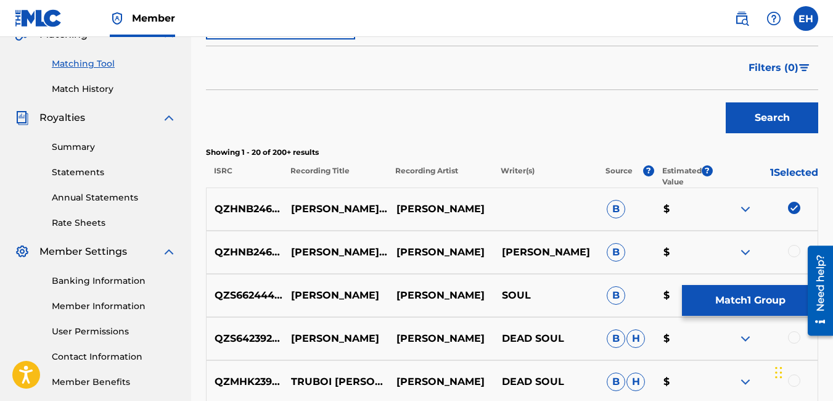
click at [795, 252] on div at bounding box center [794, 251] width 12 height 12
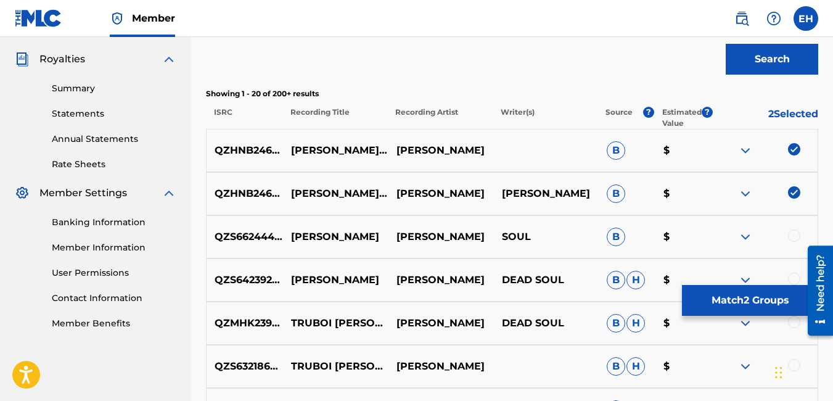
scroll to position [364, 0]
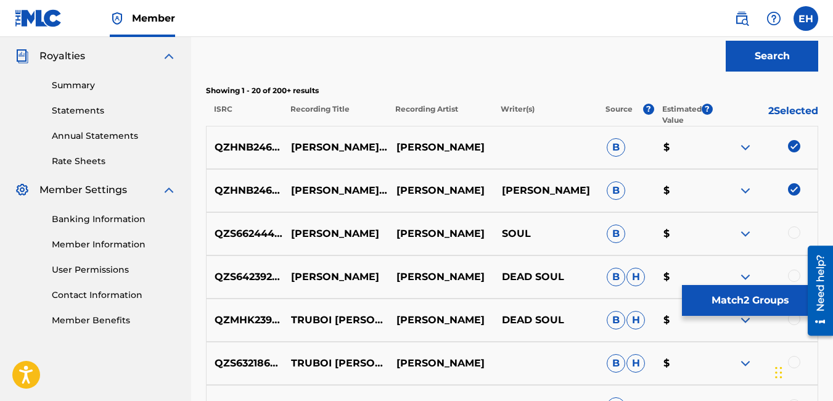
click at [791, 293] on button "Match 2 Groups" at bounding box center [750, 300] width 136 height 31
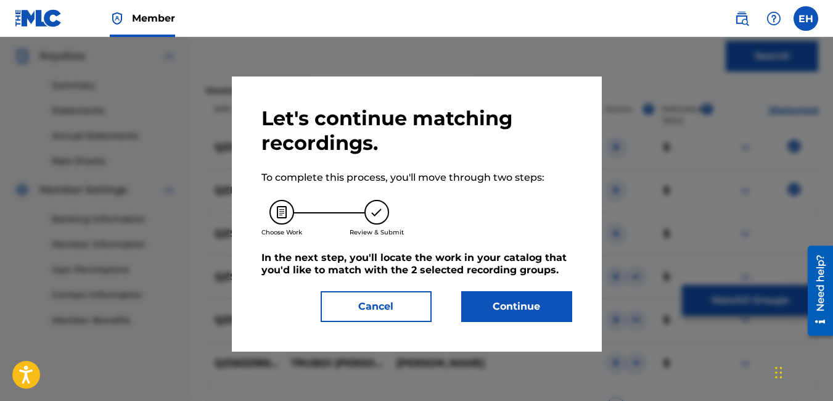
click at [507, 303] on button "Continue" at bounding box center [516, 306] width 111 height 31
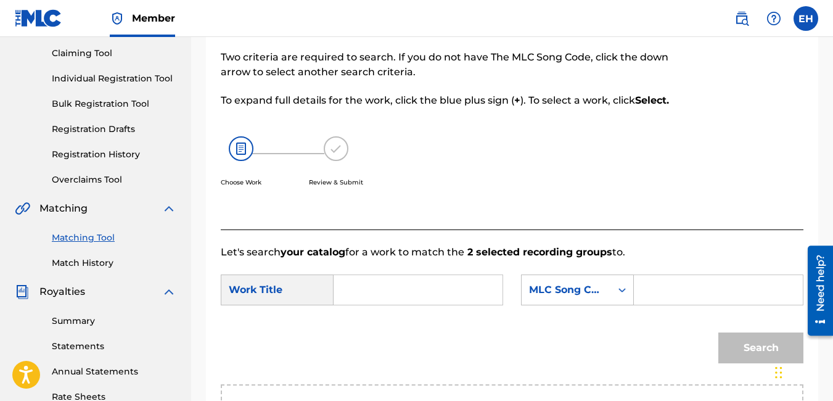
scroll to position [203, 0]
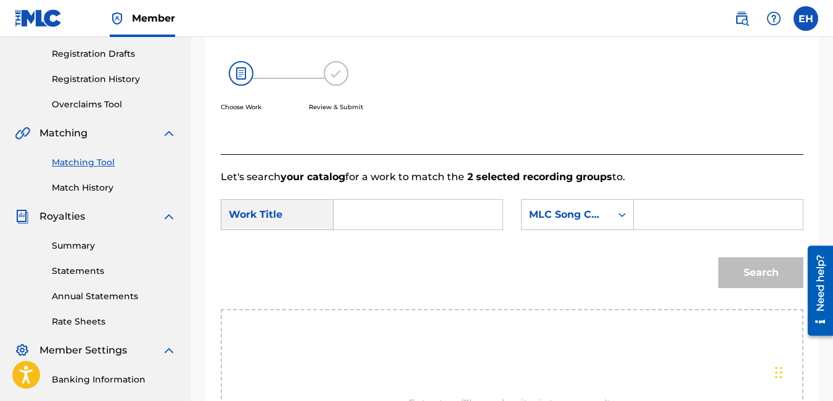
click at [651, 226] on input "Search Form" at bounding box center [718, 215] width 148 height 30
click at [425, 226] on input "Search Form" at bounding box center [418, 215] width 148 height 30
type input "truboi [PERSON_NAME]"
click at [668, 229] on input "Search Form" at bounding box center [718, 215] width 148 height 30
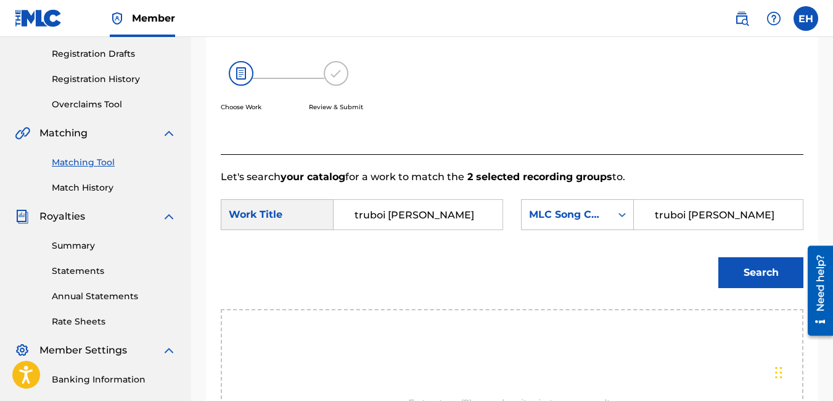
click at [749, 280] on button "Search" at bounding box center [760, 272] width 85 height 31
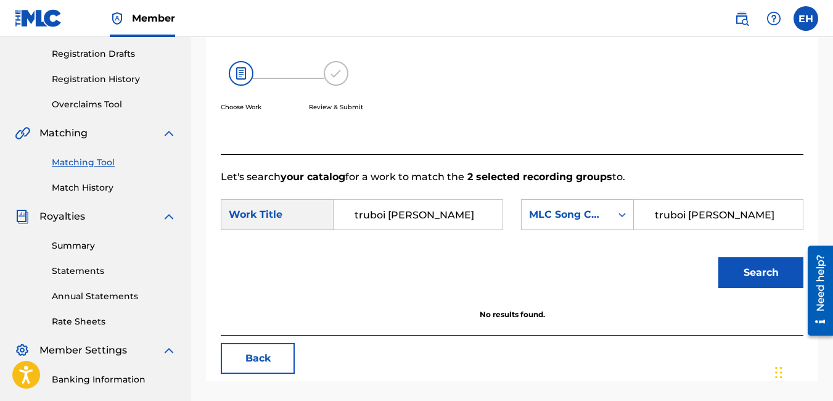
click at [717, 217] on input "truboi [PERSON_NAME]" at bounding box center [718, 215] width 148 height 30
type input "t"
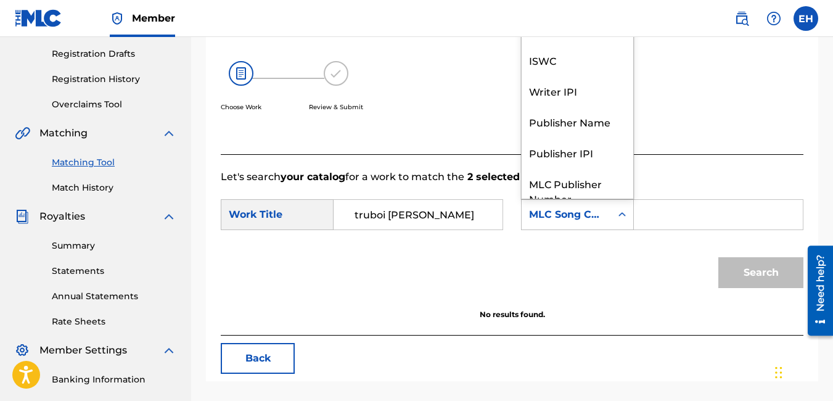
click at [571, 216] on div "MLC Song Code" at bounding box center [577, 214] width 113 height 31
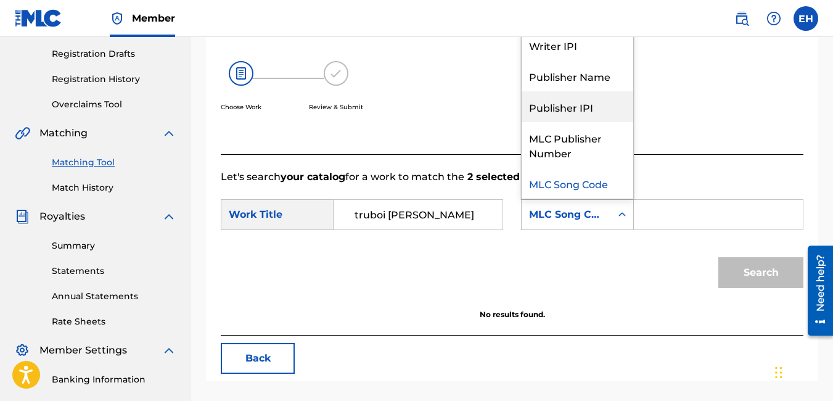
scroll to position [0, 0]
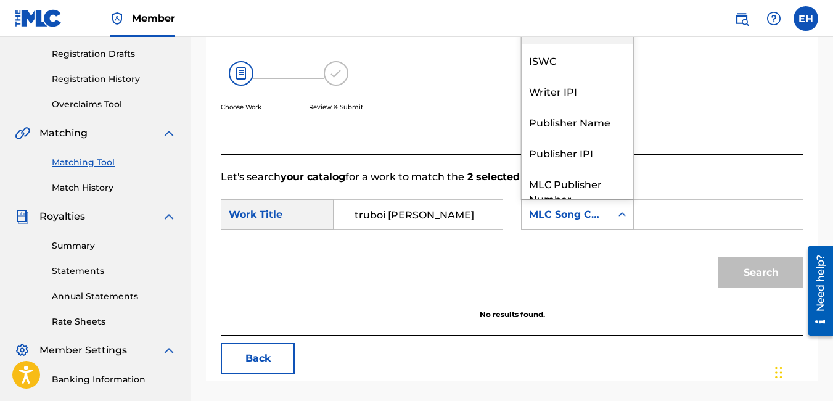
click at [579, 44] on div "Writer Name" at bounding box center [577, 29] width 112 height 31
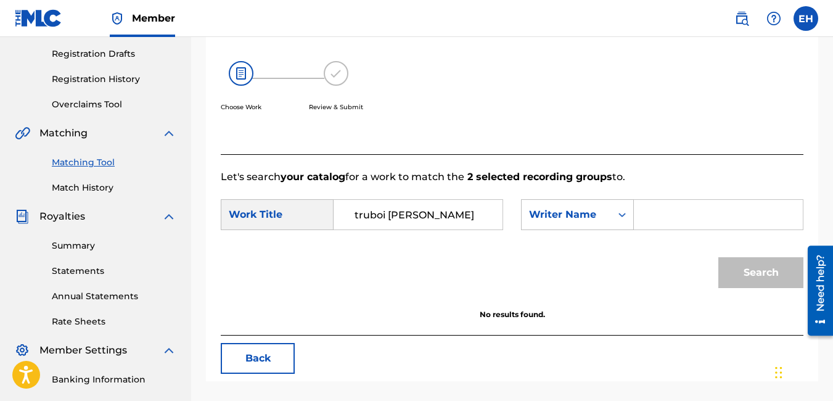
click at [695, 229] on input "Search Form" at bounding box center [718, 215] width 148 height 30
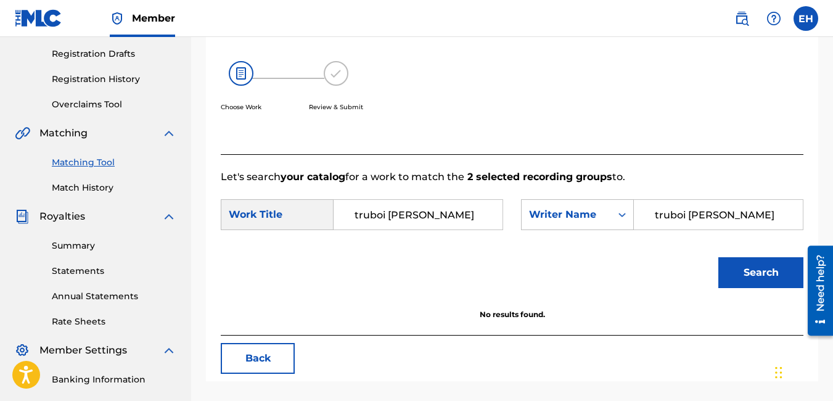
type input "truboi [PERSON_NAME]"
click at [733, 277] on button "Search" at bounding box center [760, 272] width 85 height 31
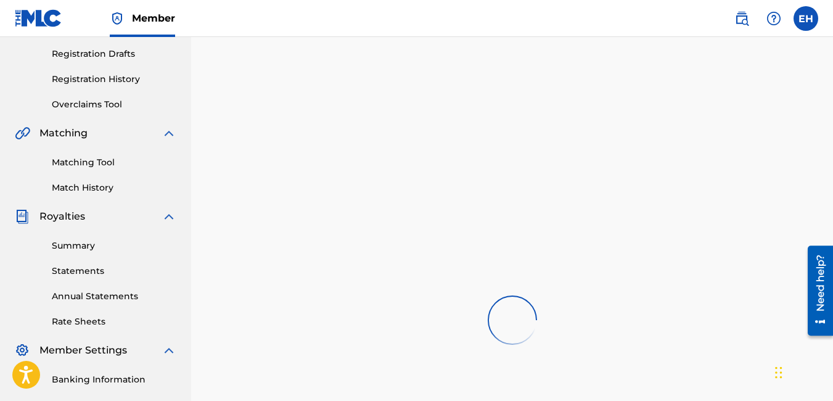
scroll to position [240, 0]
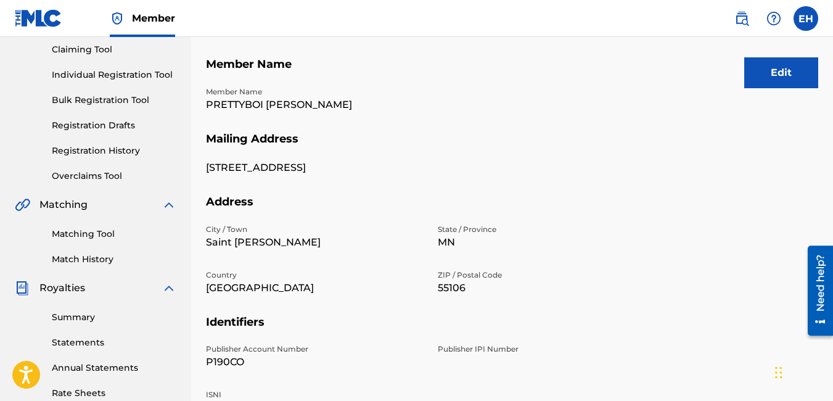
scroll to position [55, 0]
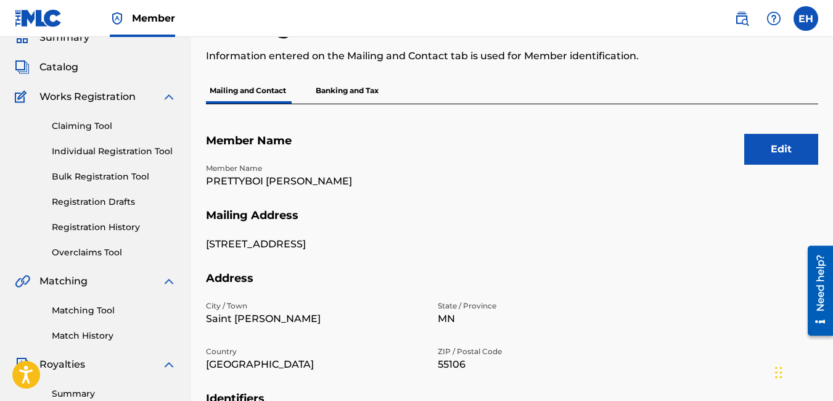
click at [68, 291] on div "Matching Tool Match History" at bounding box center [95, 315] width 161 height 54
click at [70, 303] on div "Matching Tool Match History" at bounding box center [95, 315] width 161 height 54
click at [74, 308] on link "Matching Tool" at bounding box center [114, 310] width 124 height 13
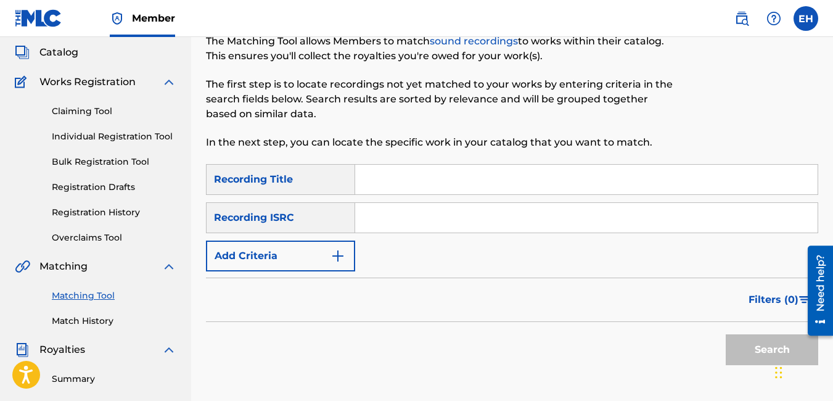
scroll to position [123, 0]
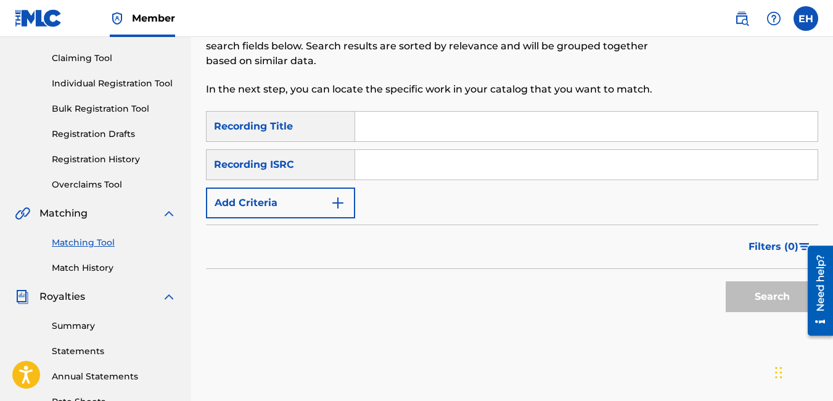
click at [414, 136] on input "Search Form" at bounding box center [586, 127] width 462 height 30
type input "truboi [PERSON_NAME]"
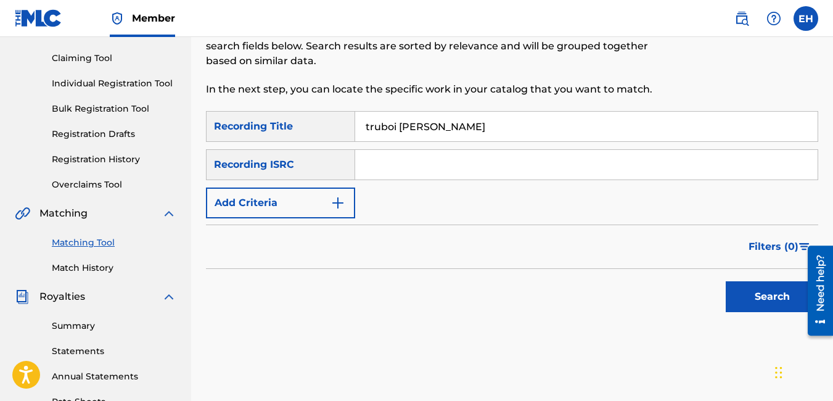
click at [785, 299] on button "Search" at bounding box center [771, 296] width 92 height 31
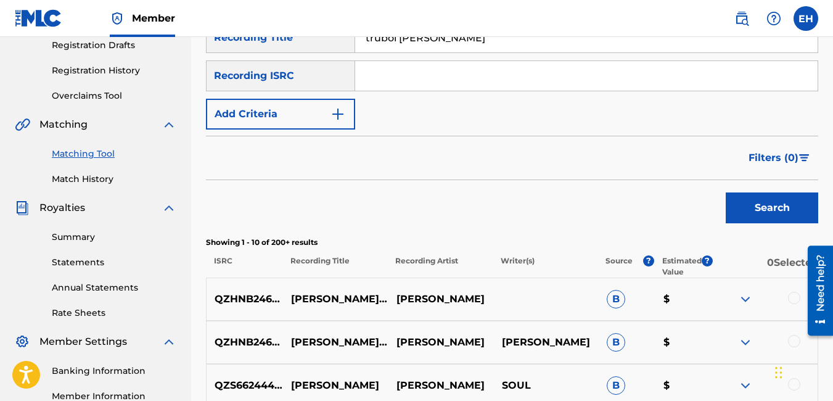
scroll to position [247, 0]
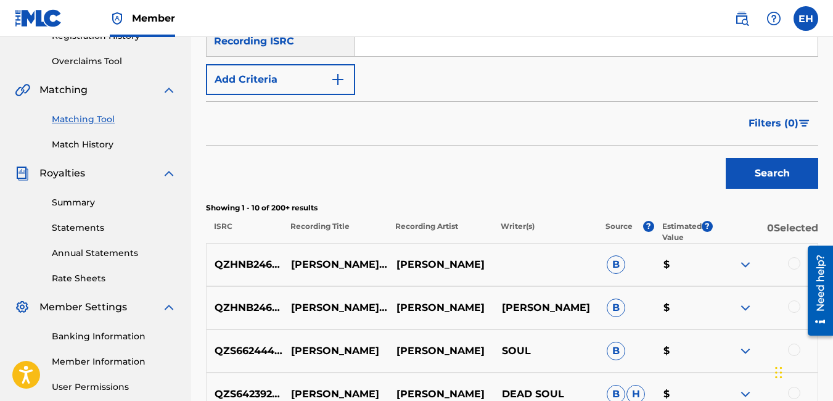
click at [792, 267] on div at bounding box center [794, 263] width 12 height 12
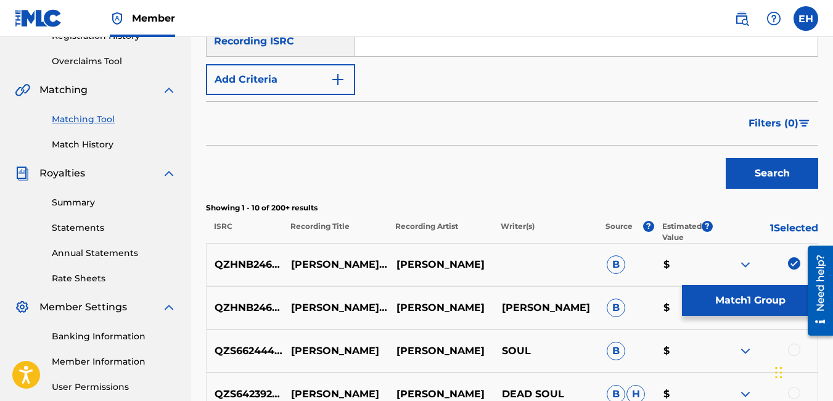
click at [745, 301] on button "Match 1 Group" at bounding box center [750, 300] width 136 height 31
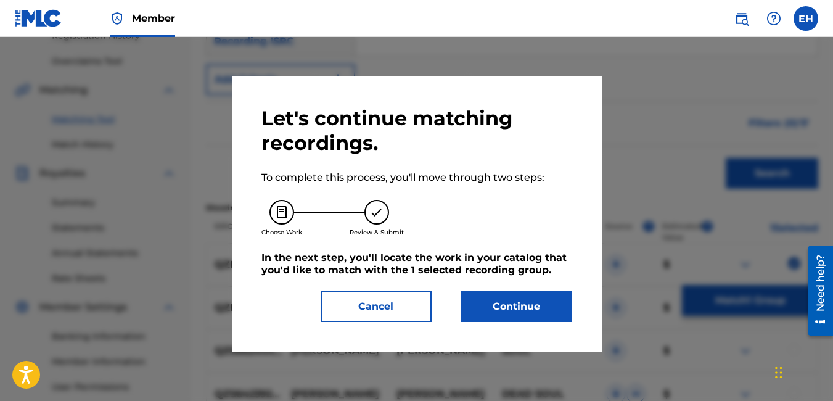
click at [505, 300] on button "Continue" at bounding box center [516, 306] width 111 height 31
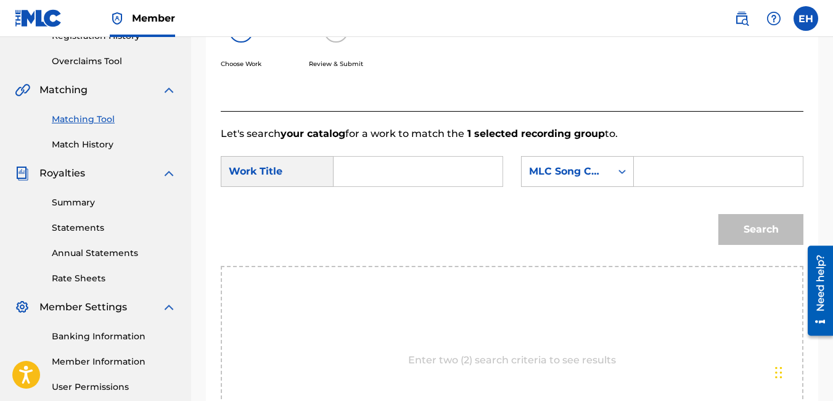
click at [301, 187] on div "Work Title" at bounding box center [277, 171] width 113 height 31
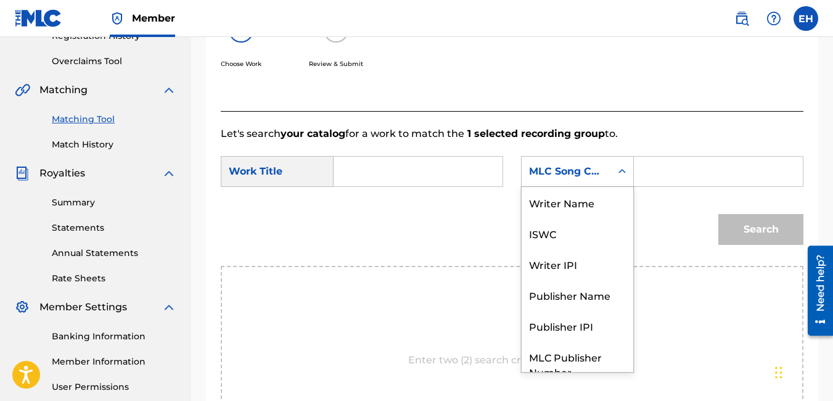
click at [574, 179] on div "MLC Song Code" at bounding box center [566, 171] width 75 height 15
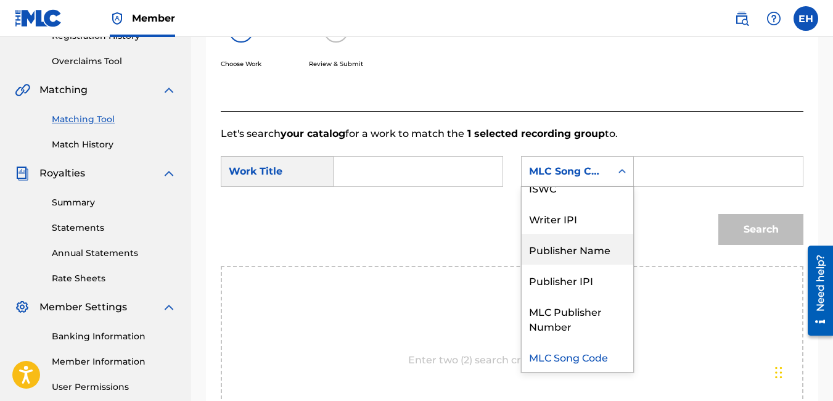
click at [561, 264] on div "Publisher Name" at bounding box center [577, 249] width 112 height 31
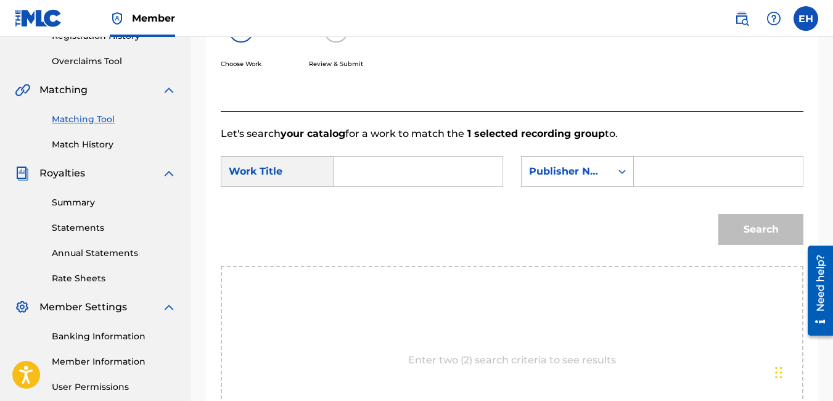
drag, startPoint x: 670, startPoint y: 203, endPoint x: 678, endPoint y: 194, distance: 12.7
click at [676, 194] on div "SearchWithCriteria9953f81c-1d76-4543-86bb-df6346d20248 Work Title SearchWithCri…" at bounding box center [512, 175] width 582 height 38
click at [678, 186] on input "Search Form" at bounding box center [718, 172] width 148 height 30
type input "[PERSON_NAME]"
click at [478, 186] on input "Search Form" at bounding box center [418, 172] width 148 height 30
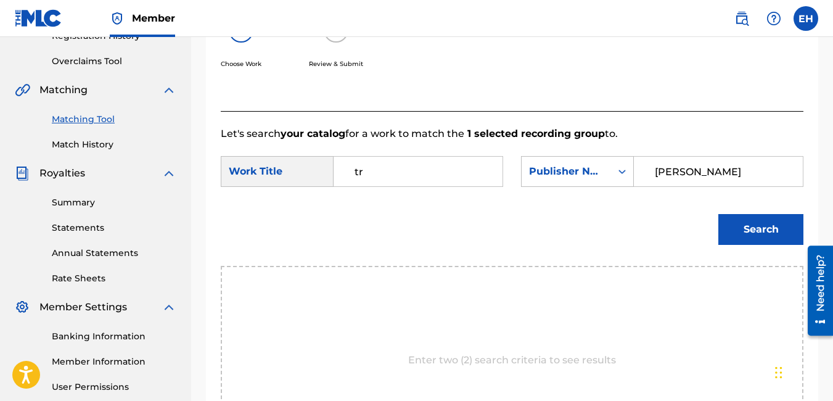
click at [764, 242] on button "Search" at bounding box center [760, 229] width 85 height 31
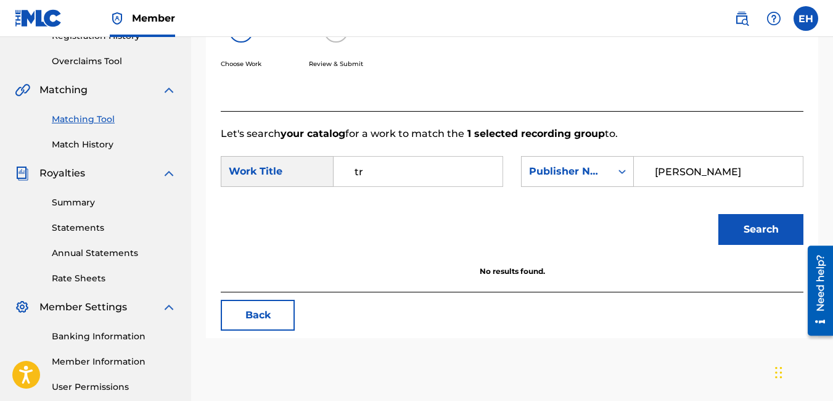
click at [455, 186] on input "tr" at bounding box center [418, 172] width 148 height 30
click at [263, 187] on div "Work Title" at bounding box center [277, 171] width 113 height 31
click at [410, 186] on input "tr" at bounding box center [418, 172] width 148 height 30
type input "truboi [PERSON_NAME]"
click at [757, 244] on button "Search" at bounding box center [760, 229] width 85 height 31
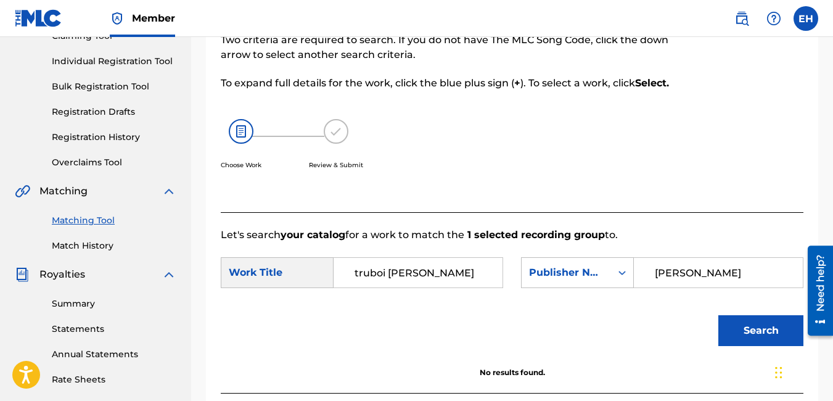
scroll to position [62, 0]
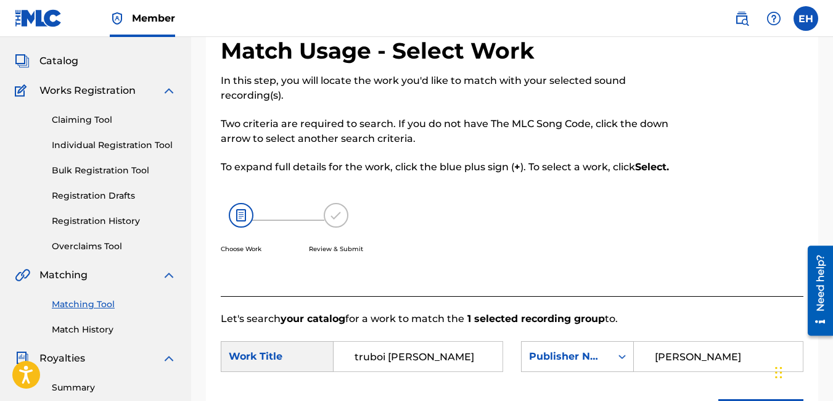
click at [343, 227] on img at bounding box center [336, 215] width 25 height 25
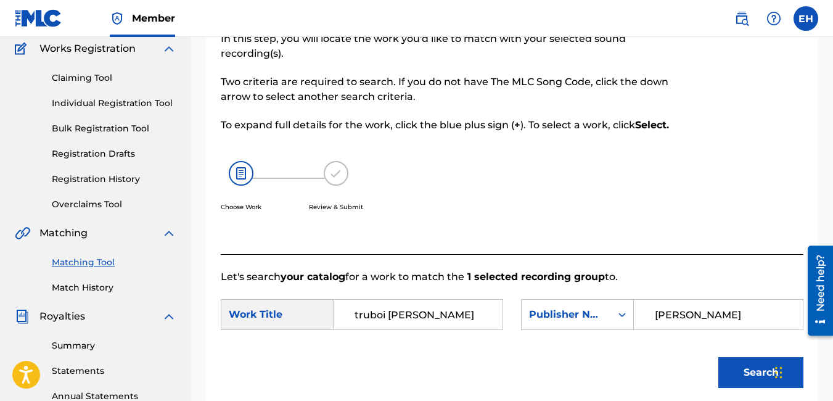
scroll to position [247, 0]
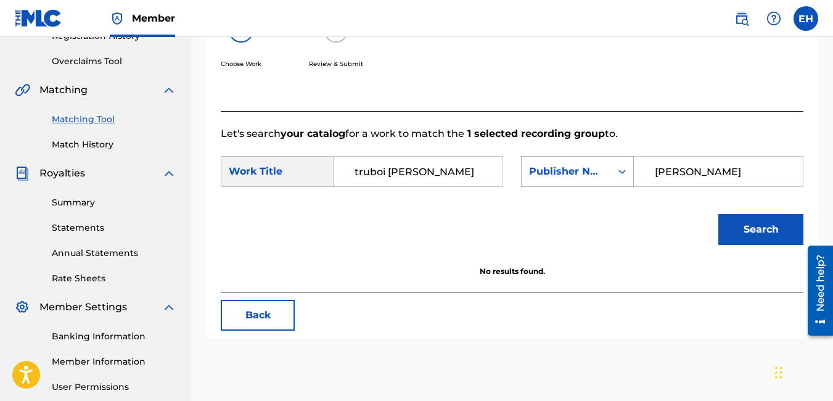
click at [568, 179] on div "Publisher Name" at bounding box center [566, 171] width 75 height 15
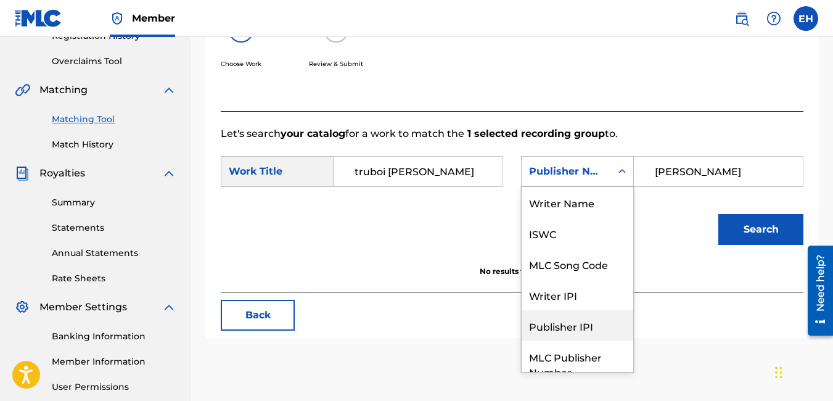
scroll to position [46, 0]
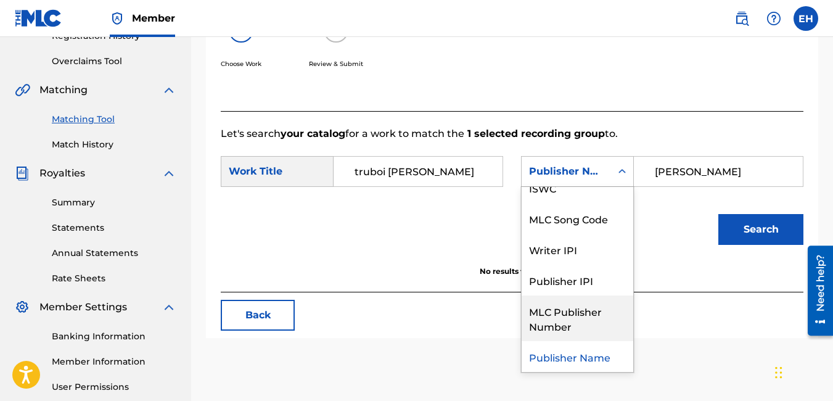
click at [553, 333] on div "MLC Publisher Number" at bounding box center [577, 318] width 112 height 46
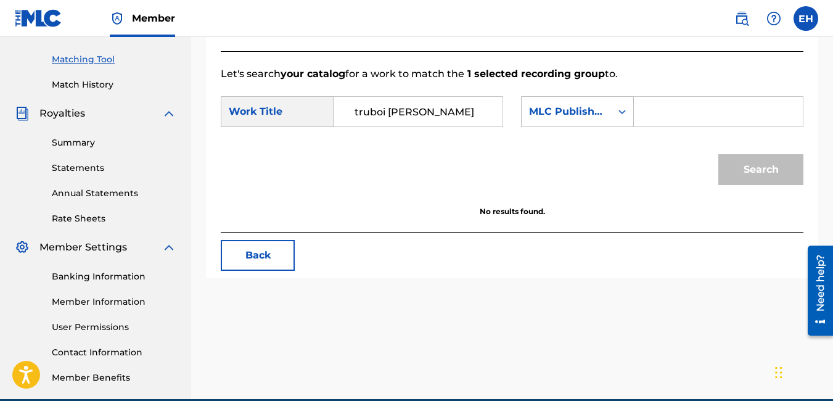
scroll to position [308, 0]
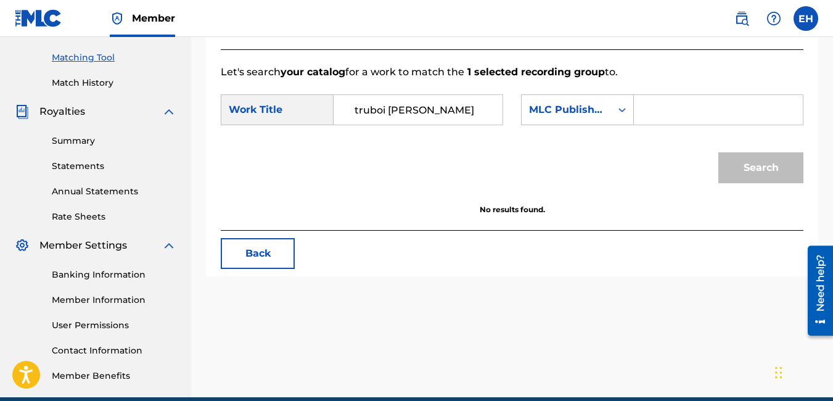
click at [282, 269] on button "Back" at bounding box center [258, 253] width 74 height 31
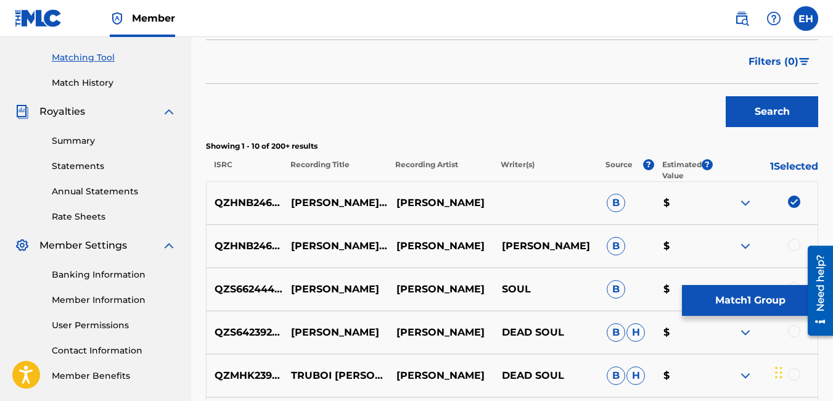
click at [797, 110] on button "Search" at bounding box center [771, 111] width 92 height 31
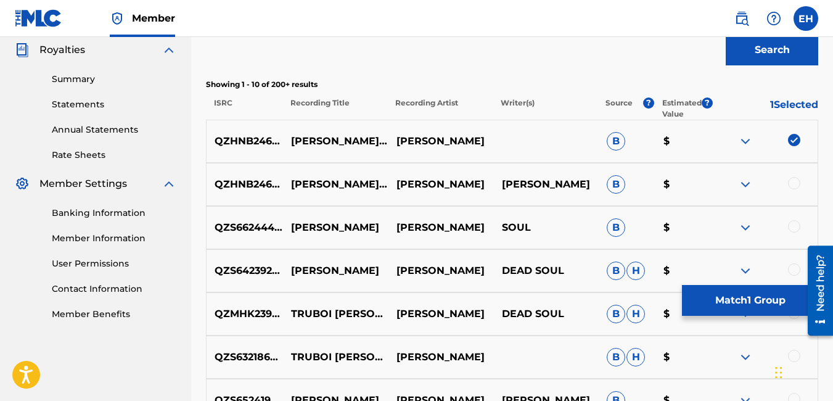
click at [745, 186] on img at bounding box center [745, 184] width 15 height 15
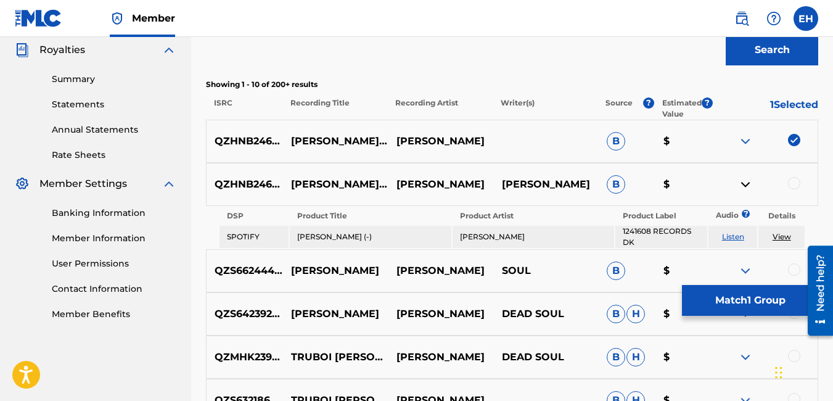
click at [745, 186] on img at bounding box center [745, 184] width 15 height 15
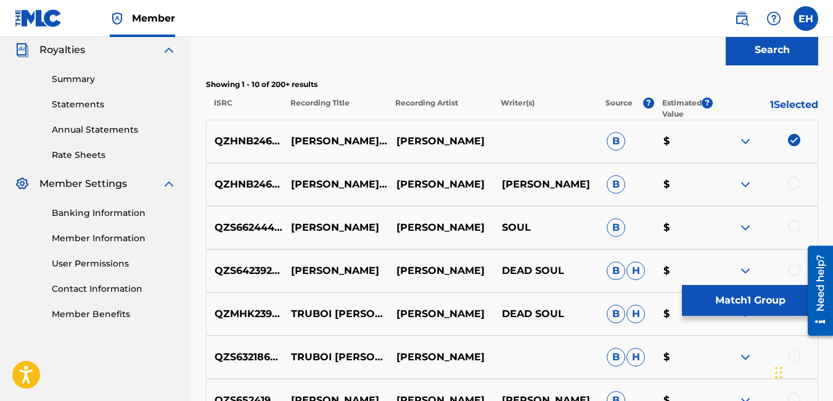
click at [751, 282] on div "QZS642392553 [PERSON_NAME] [PERSON_NAME] DEAD SOUL B H $" at bounding box center [512, 270] width 612 height 43
click at [740, 301] on button "Match 1 Group" at bounding box center [750, 300] width 136 height 31
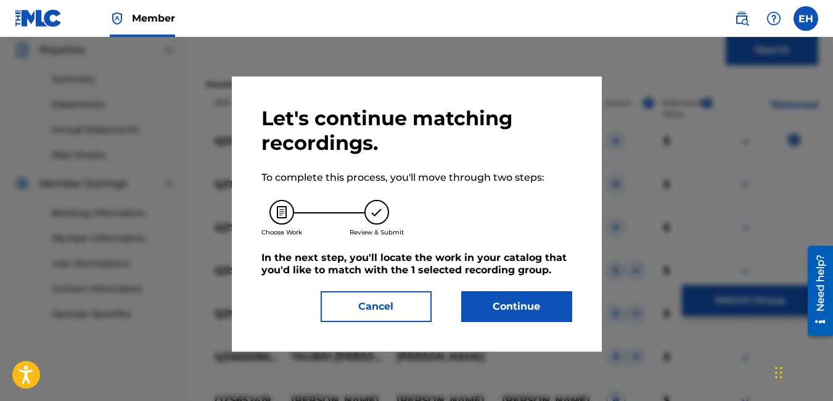
click at [499, 301] on button "Continue" at bounding box center [516, 306] width 111 height 31
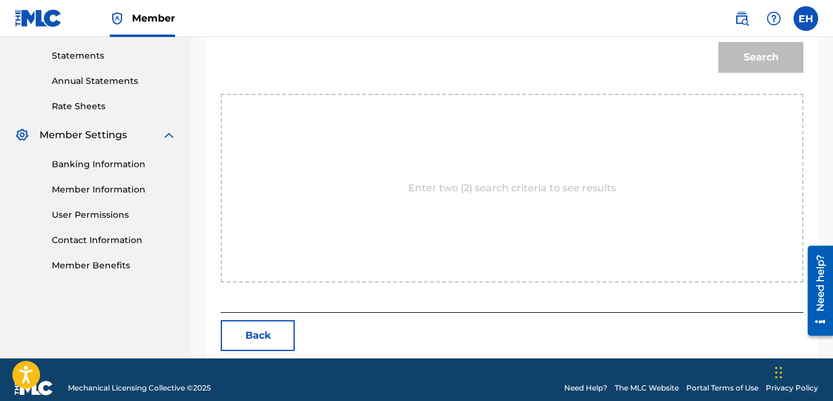
scroll to position [431, 0]
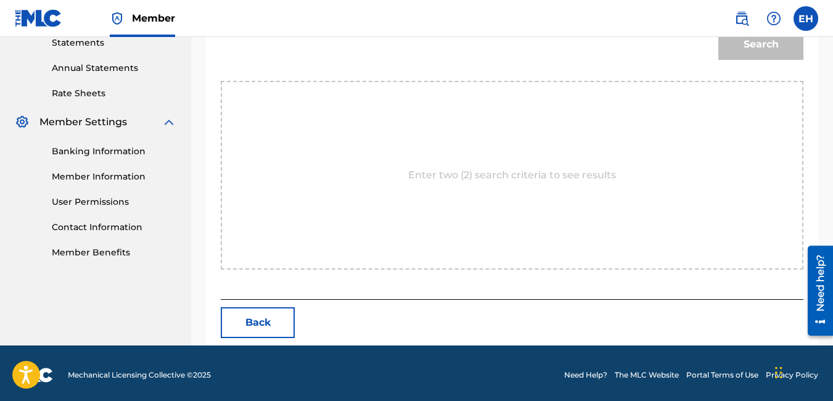
click at [448, 182] on p "Enter two (2) search criteria to see results" at bounding box center [512, 175] width 208 height 15
click at [436, 182] on p "Enter two (2) search criteria to see results" at bounding box center [512, 175] width 208 height 15
click at [512, 181] on div "Enter two (2) search criteria to see results" at bounding box center [512, 175] width 582 height 189
click at [508, 182] on p "Enter two (2) search criteria to see results" at bounding box center [512, 175] width 208 height 15
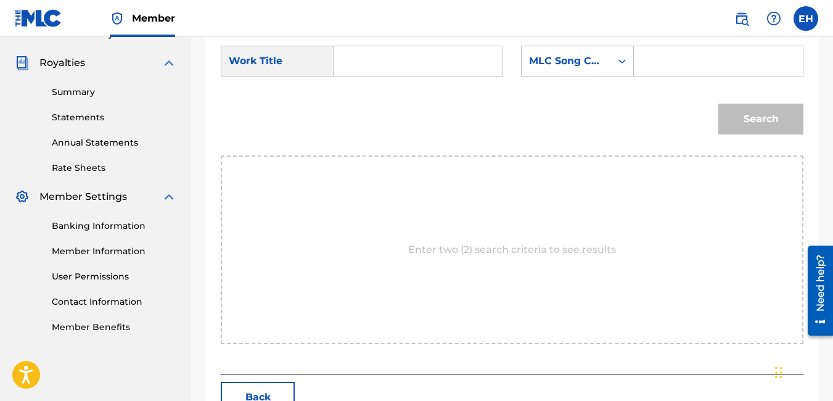
scroll to position [247, 0]
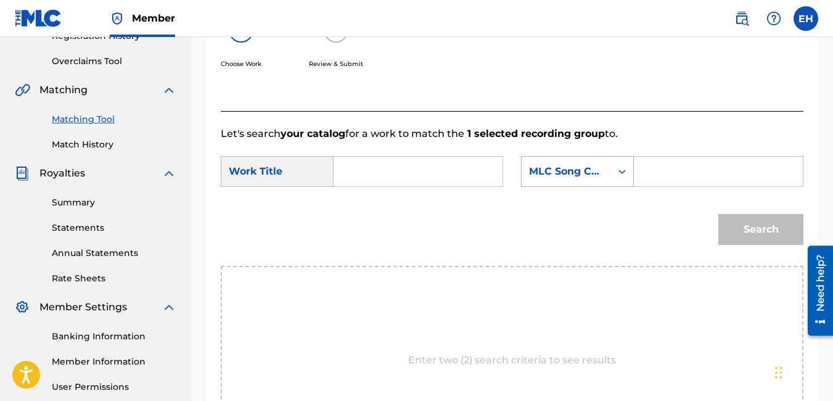
click at [613, 182] on div "Search Form" at bounding box center [622, 171] width 22 height 22
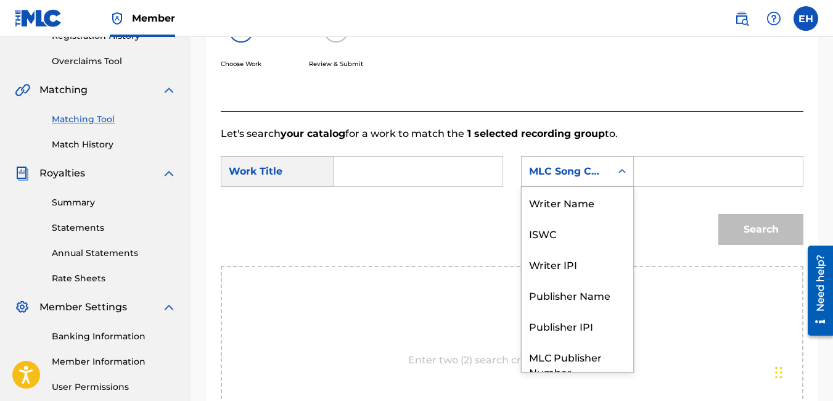
scroll to position [46, 0]
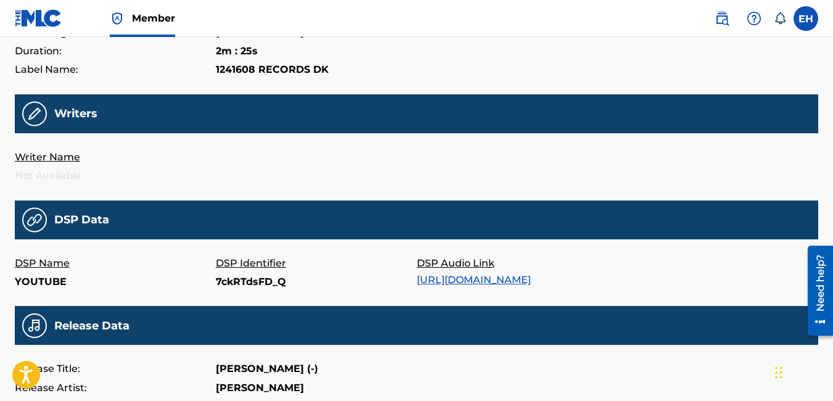
scroll to position [308, 0]
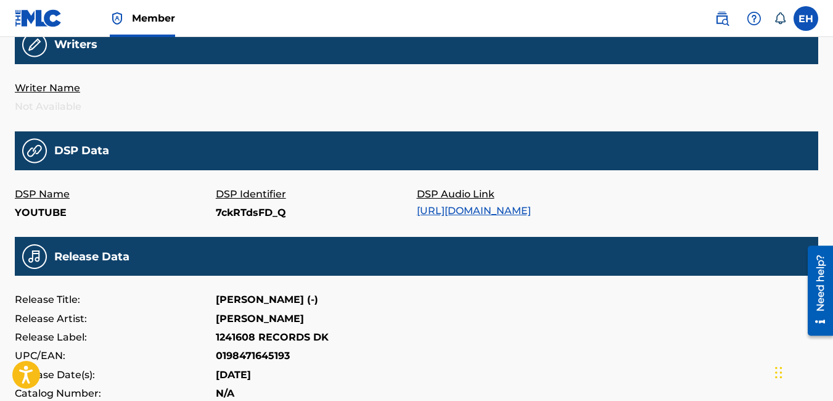
click at [452, 211] on link "https://music.youtube.com/watch?v=7ckRTdsFD_Q" at bounding box center [474, 211] width 114 height 12
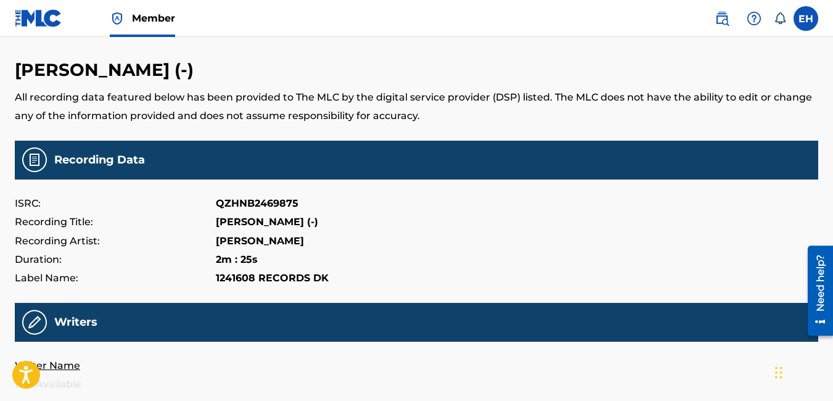
scroll to position [0, 0]
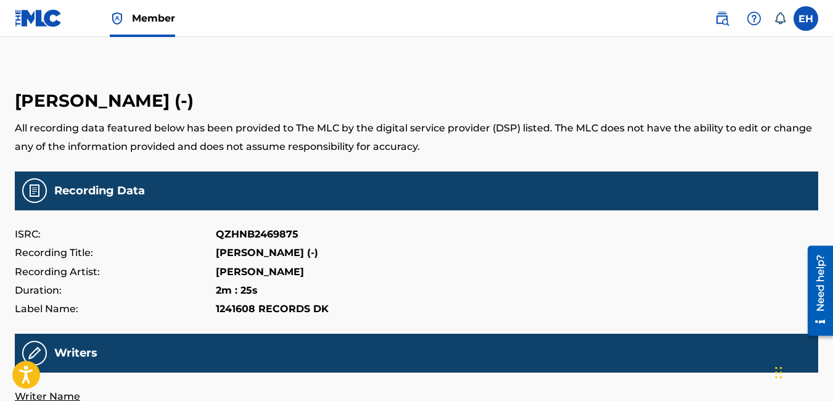
click at [35, 18] on img at bounding box center [38, 18] width 47 height 18
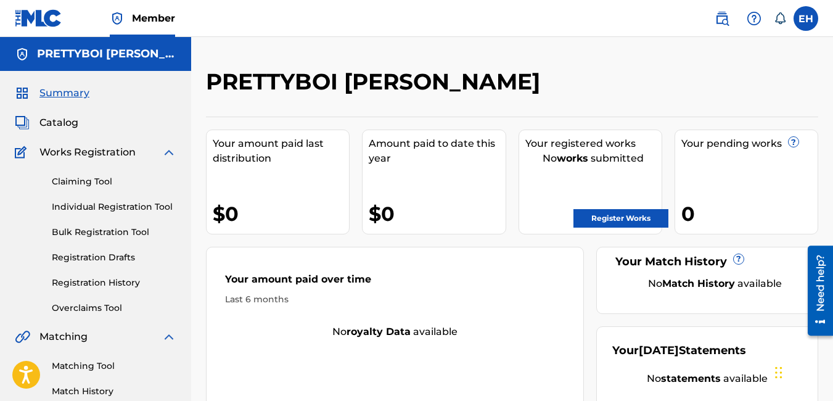
click at [628, 213] on link "Register Works" at bounding box center [620, 218] width 95 height 18
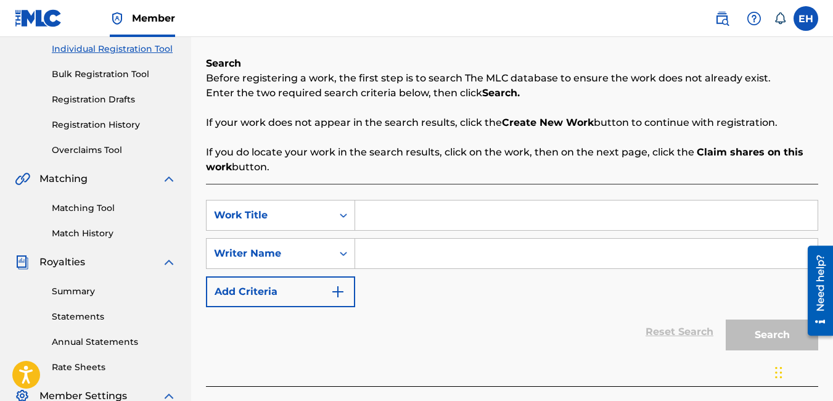
scroll to position [185, 0]
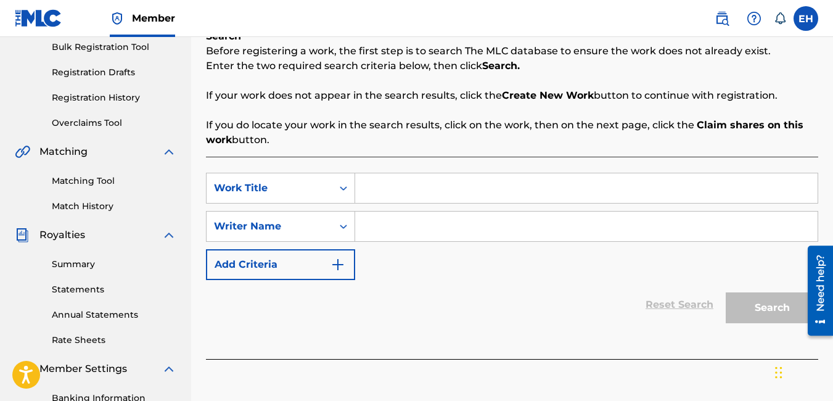
click at [400, 189] on input "Search Form" at bounding box center [586, 188] width 462 height 30
type input "truboi [PERSON_NAME]"
click at [437, 224] on input "Search Form" at bounding box center [586, 226] width 462 height 30
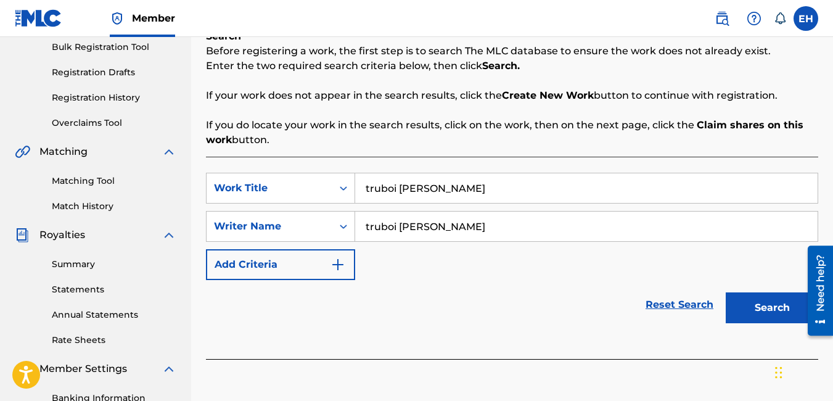
type input "truboi [PERSON_NAME]"
click at [777, 316] on button "Search" at bounding box center [771, 307] width 92 height 31
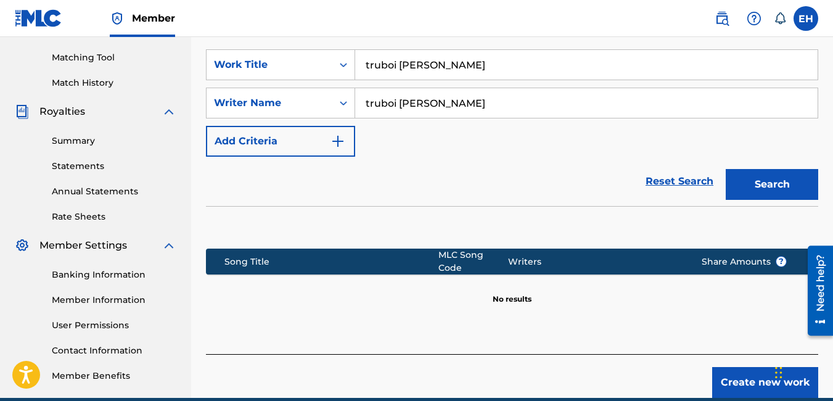
scroll to position [364, 0]
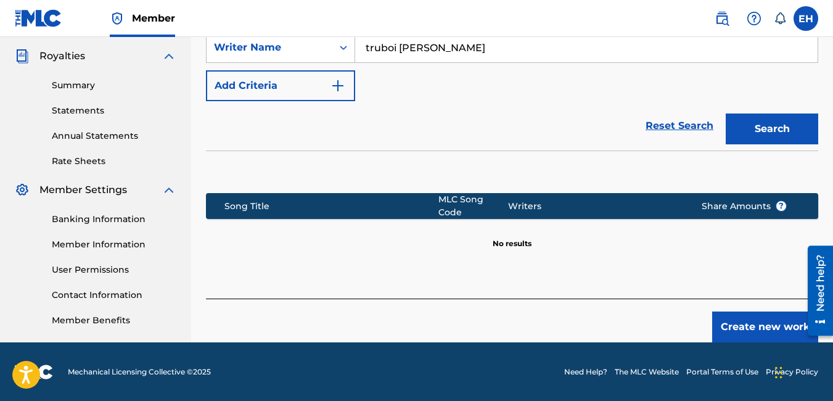
click at [751, 329] on button "Create new work" at bounding box center [765, 326] width 106 height 31
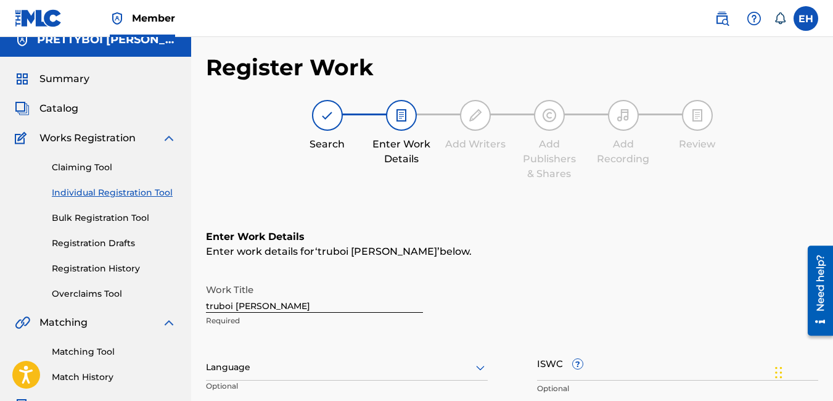
scroll to position [0, 0]
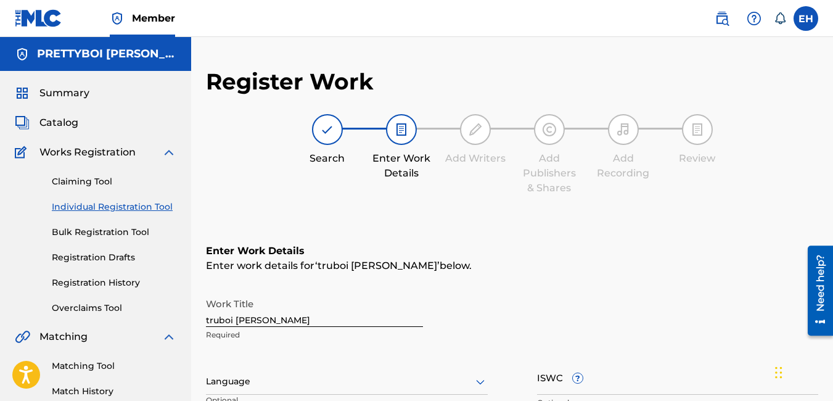
click at [116, 126] on div "Catalog" at bounding box center [95, 122] width 161 height 15
click at [809, 22] on label at bounding box center [805, 18] width 25 height 25
click at [806, 18] on input "EH Elijah Henseler elijah516666@gmail.com Notification Preferences Profile Log …" at bounding box center [806, 18] width 0 height 0
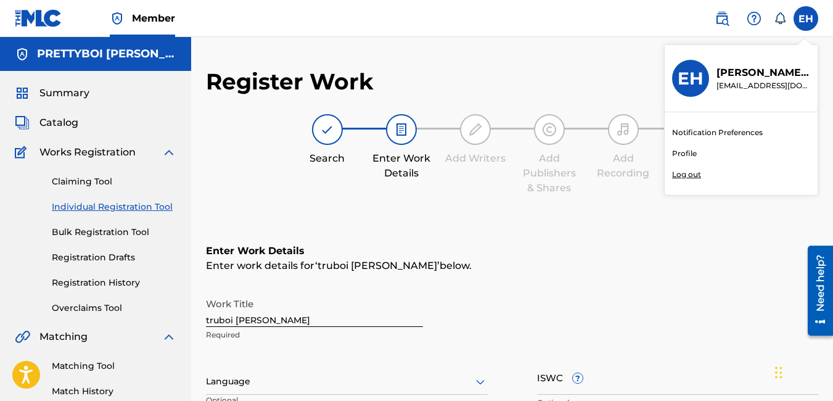
click at [682, 155] on link "Profile" at bounding box center [684, 153] width 25 height 11
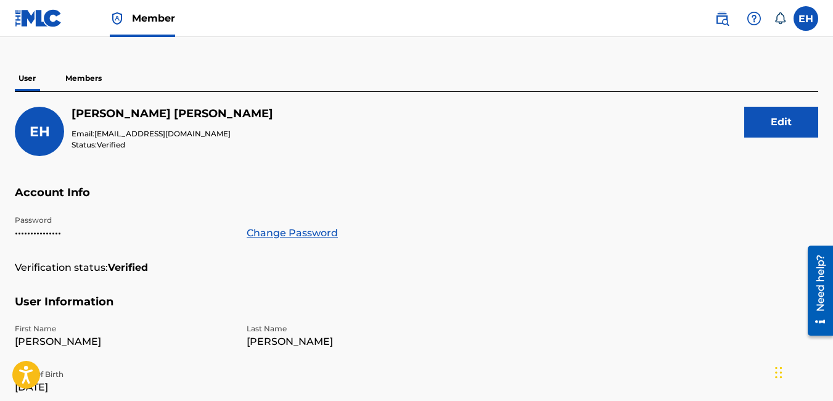
scroll to position [62, 0]
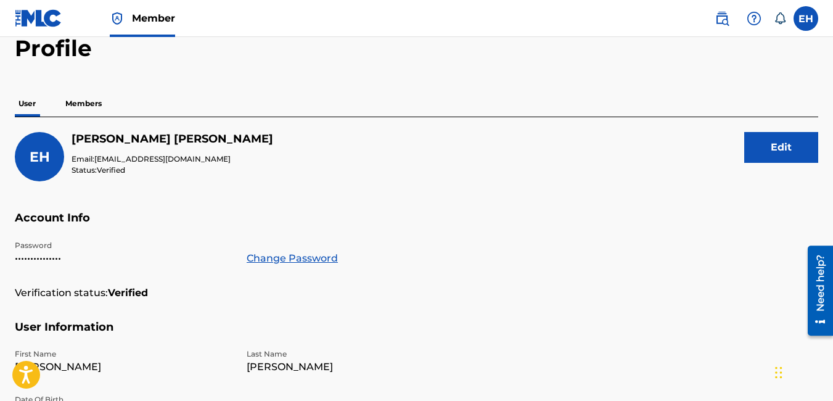
click at [91, 99] on p "Members" at bounding box center [84, 104] width 44 height 26
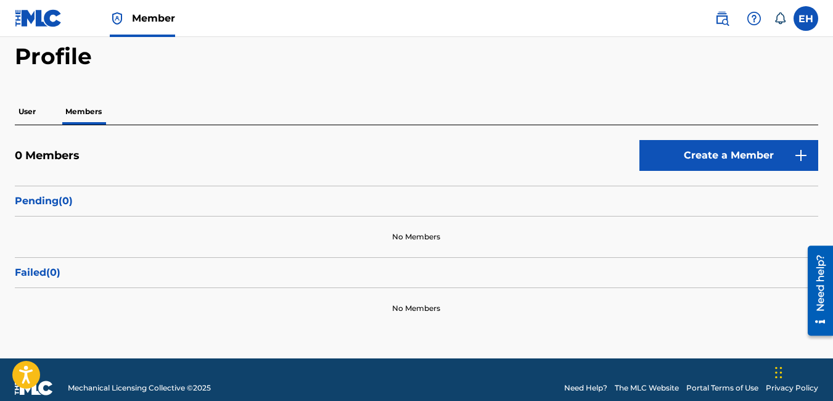
scroll to position [70, 0]
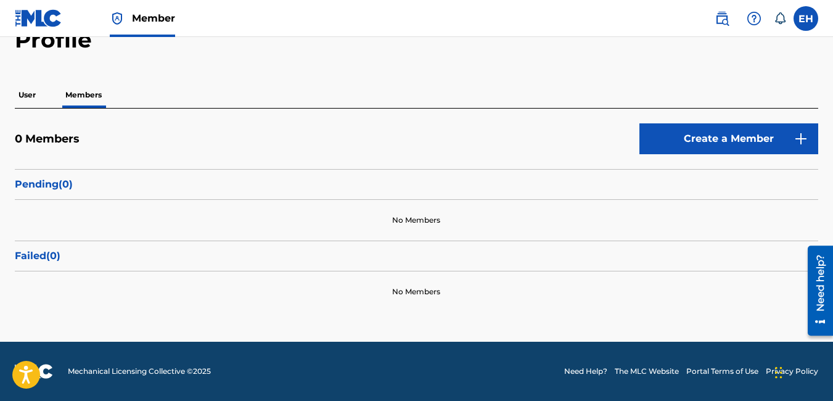
click at [28, 92] on p "User" at bounding box center [27, 95] width 25 height 26
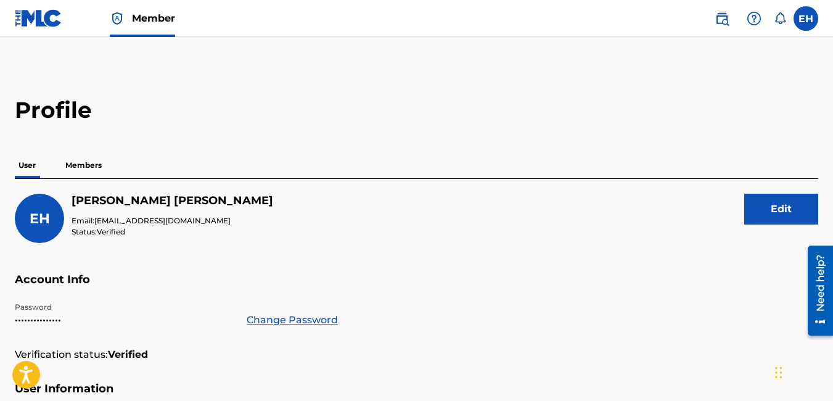
click at [44, 25] on img at bounding box center [38, 18] width 47 height 18
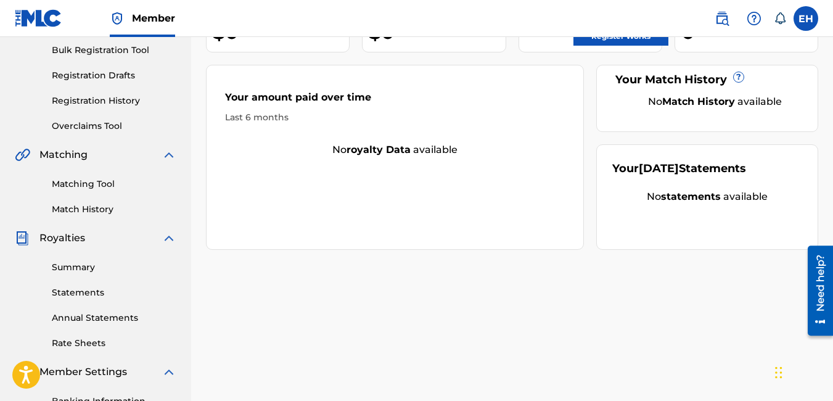
scroll to position [185, 0]
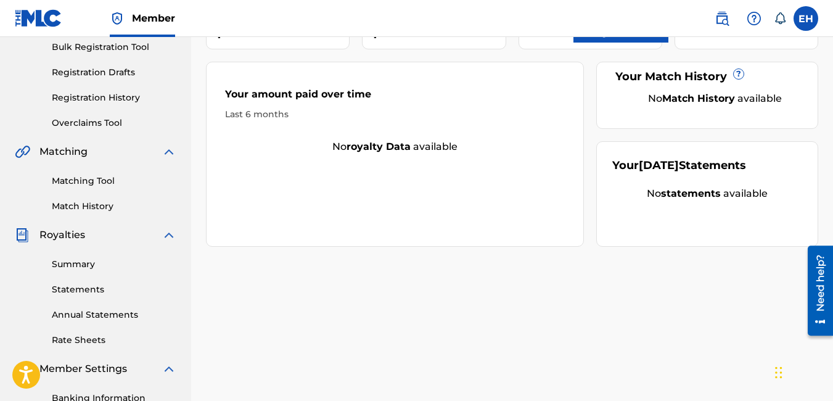
click at [85, 181] on link "Matching Tool" at bounding box center [114, 180] width 124 height 13
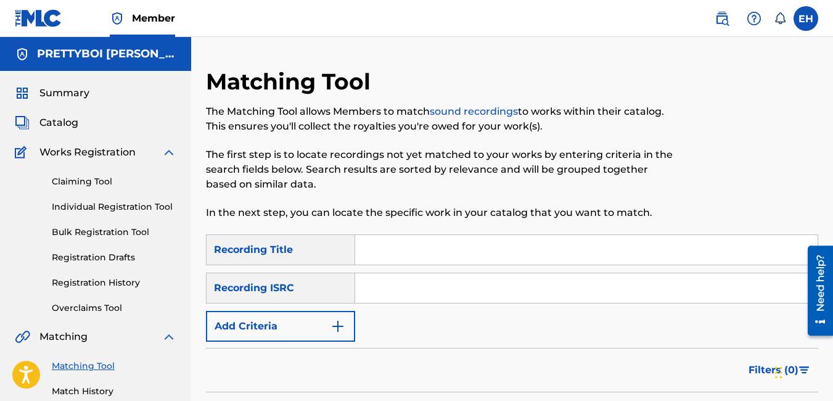
click at [478, 112] on link "sound recordings" at bounding box center [474, 111] width 88 height 12
click at [459, 110] on link "sound recordings" at bounding box center [474, 111] width 88 height 12
